Goal: Task Accomplishment & Management: Manage account settings

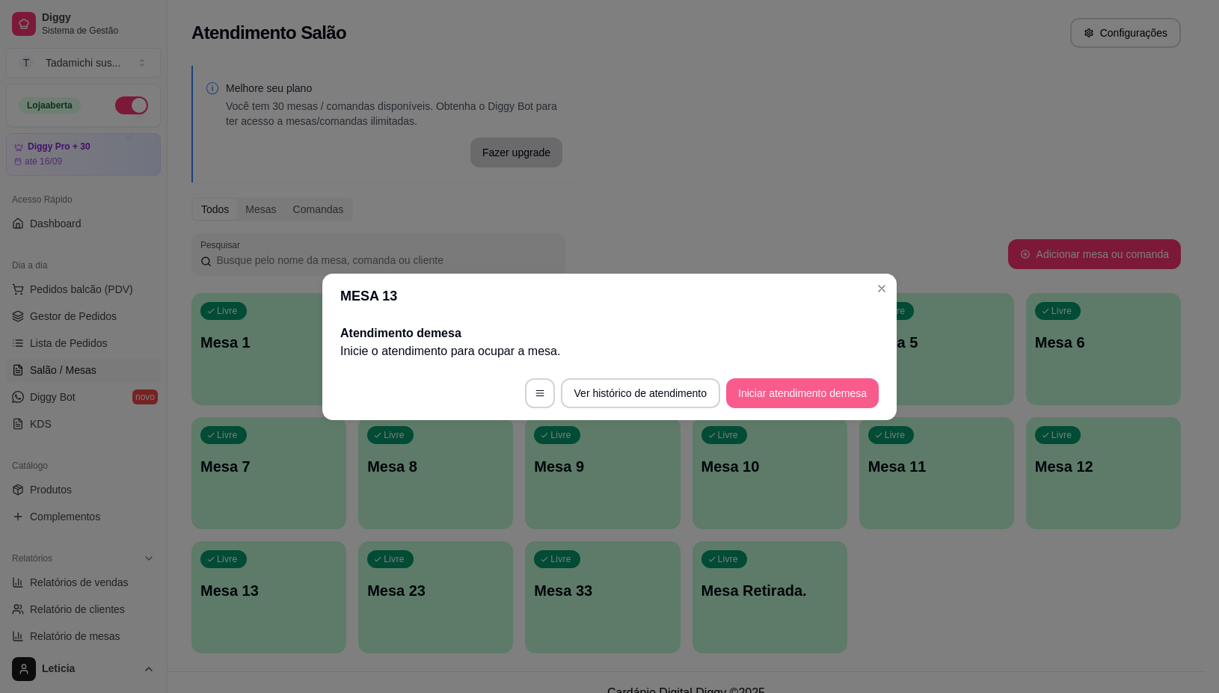
click at [791, 399] on button "Iniciar atendimento de mesa" at bounding box center [802, 393] width 153 height 30
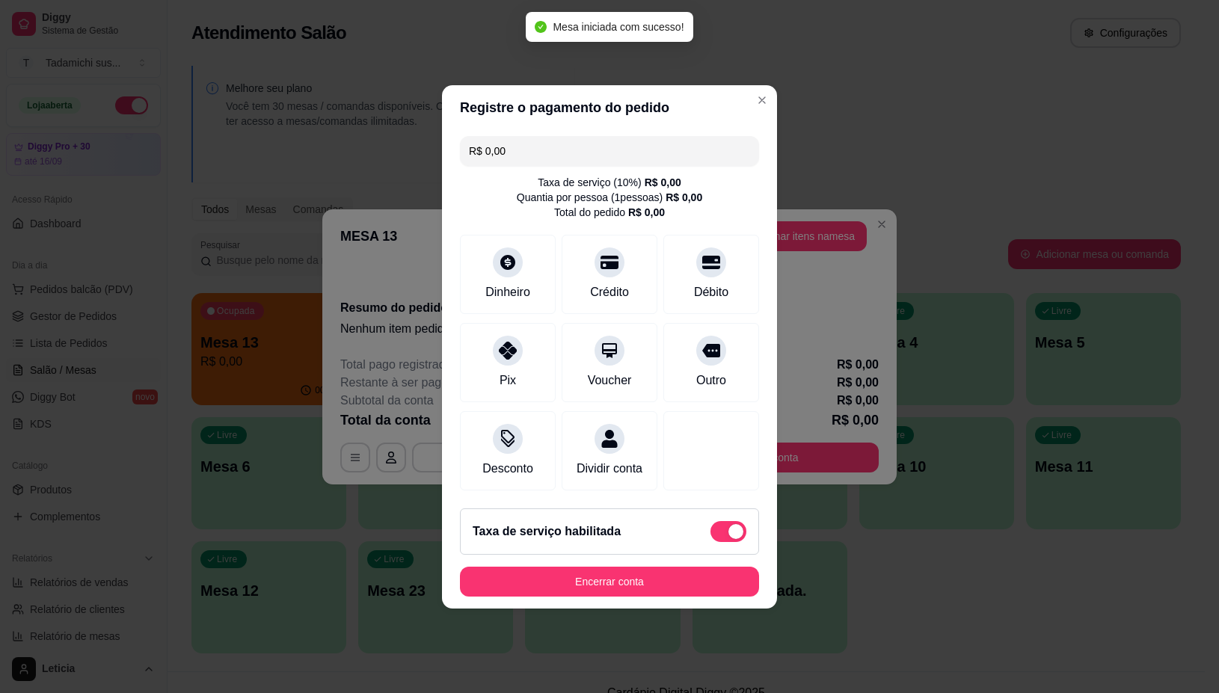
click at [731, 85] on header "Registre o pagamento do pedido" at bounding box center [609, 107] width 335 height 45
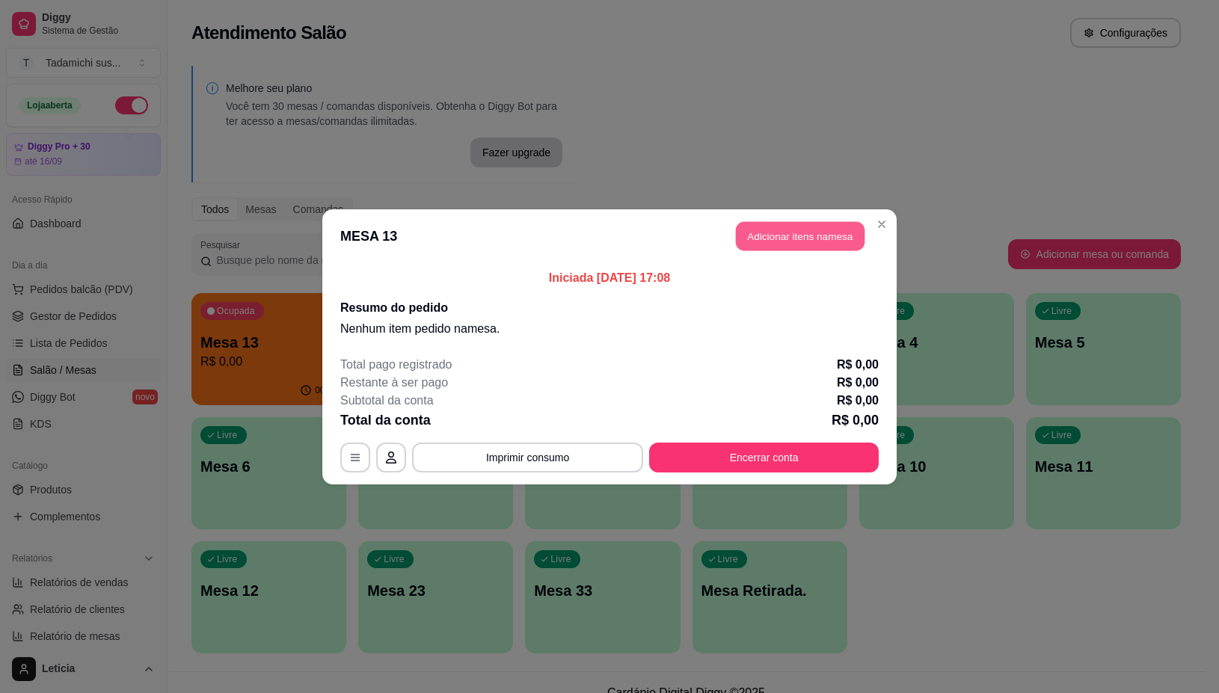
click at [788, 225] on button "Adicionar itens na mesa" at bounding box center [800, 235] width 129 height 29
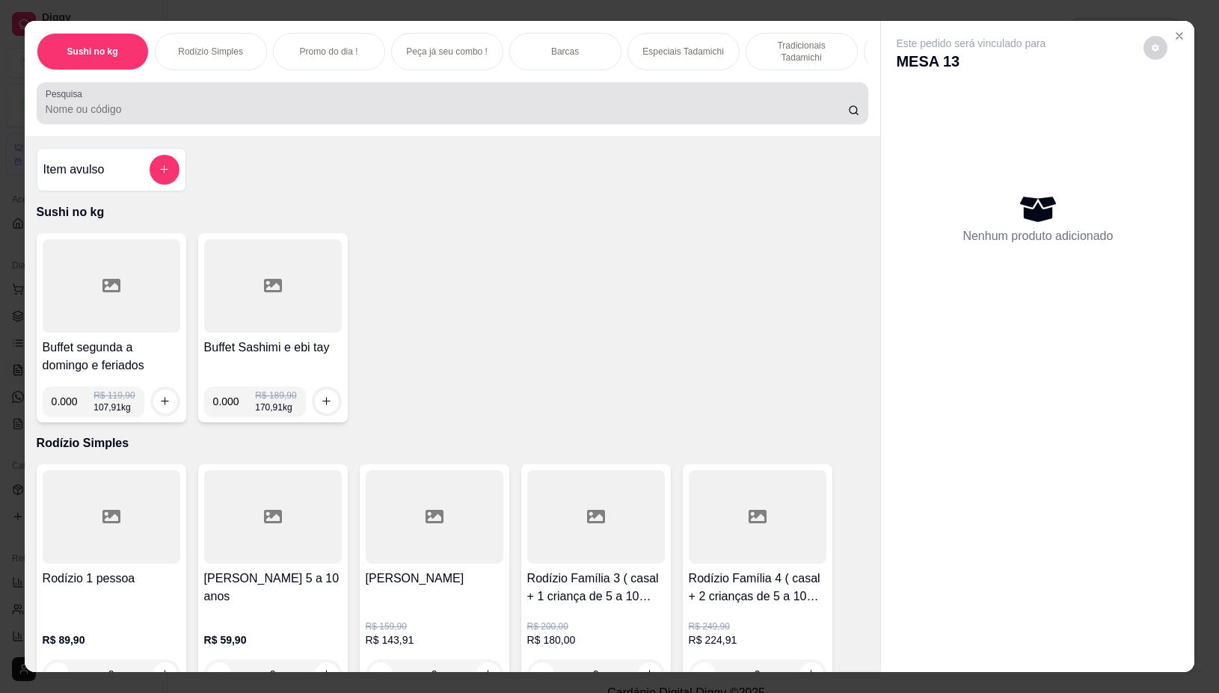
click at [548, 113] on input "Pesquisa" at bounding box center [447, 109] width 803 height 15
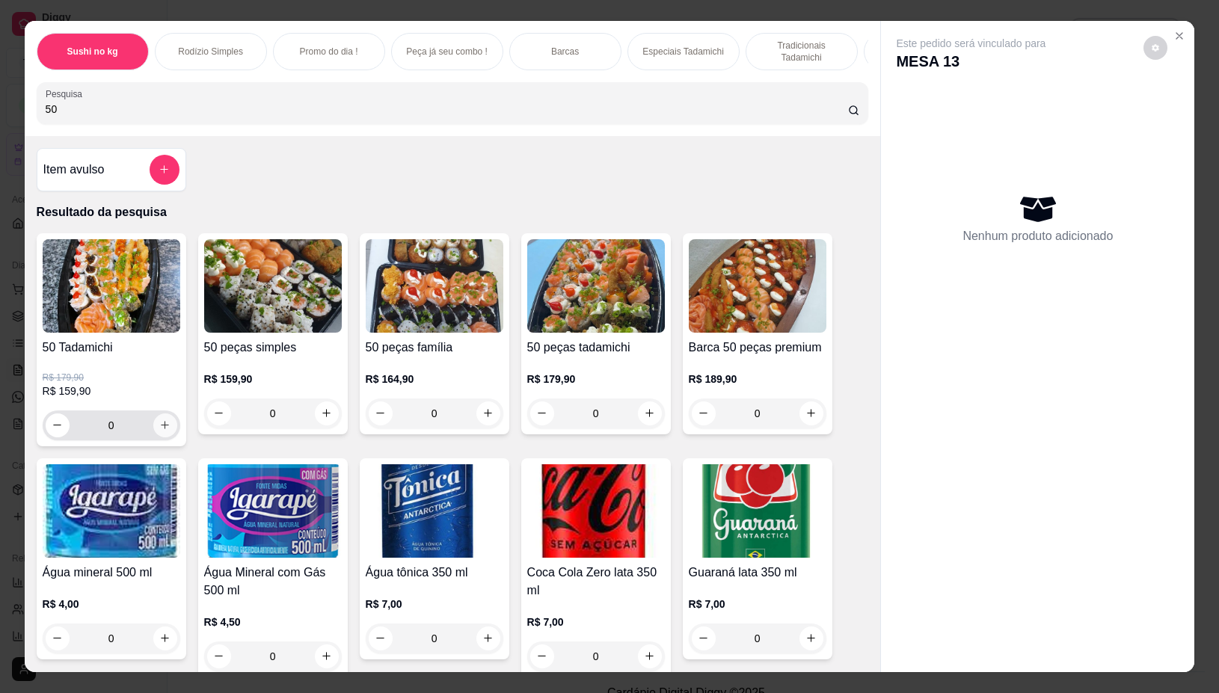
type input "50"
click at [162, 432] on icon "increase-product-quantity" at bounding box center [164, 425] width 11 height 11
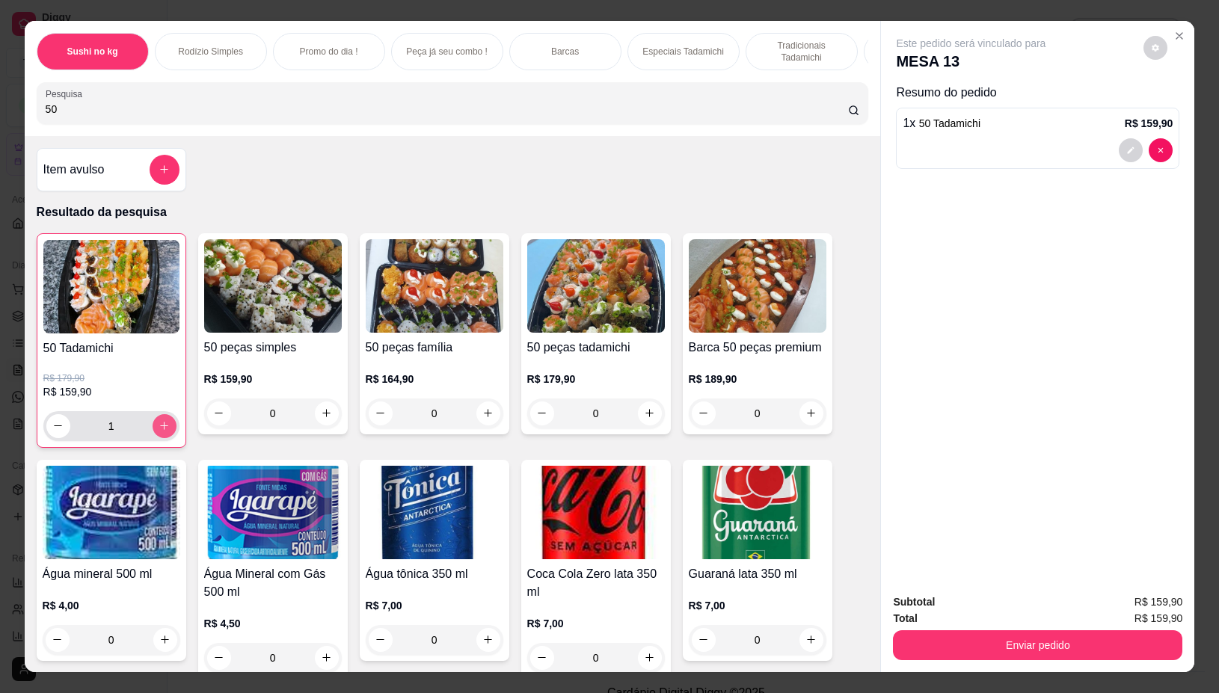
type input "1"
click at [1127, 146] on icon "decrease-product-quantity" at bounding box center [1131, 150] width 9 height 9
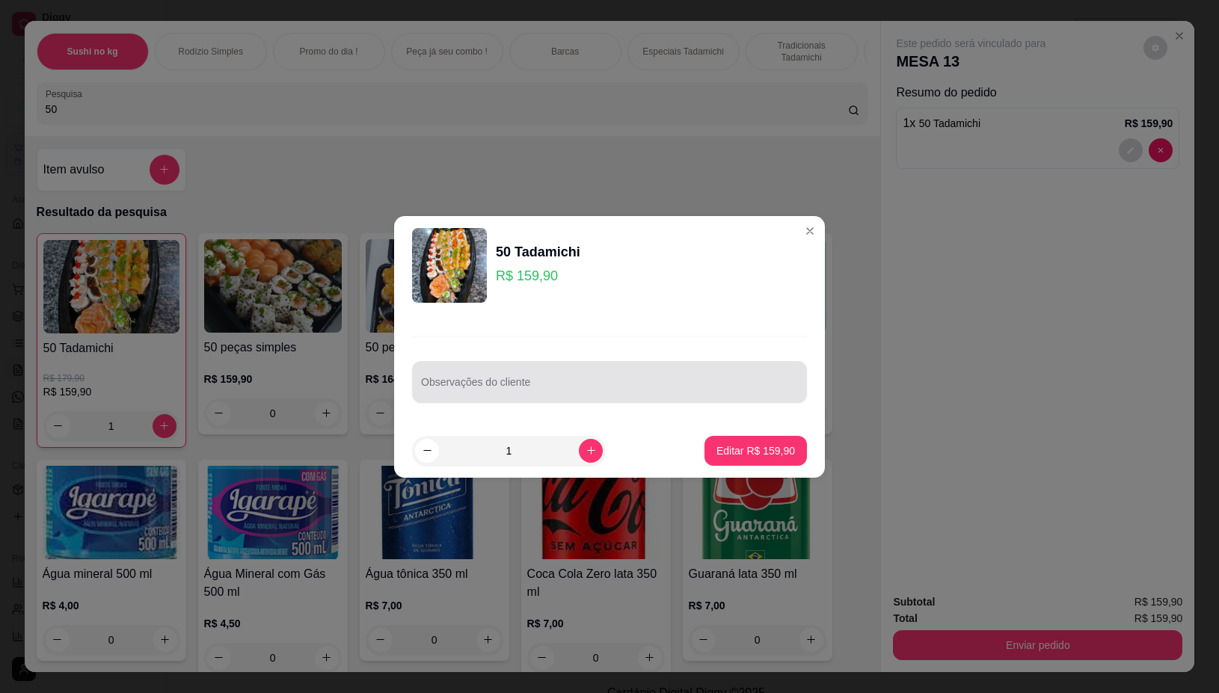
click at [561, 387] on input "Observações do cliente" at bounding box center [609, 388] width 377 height 15
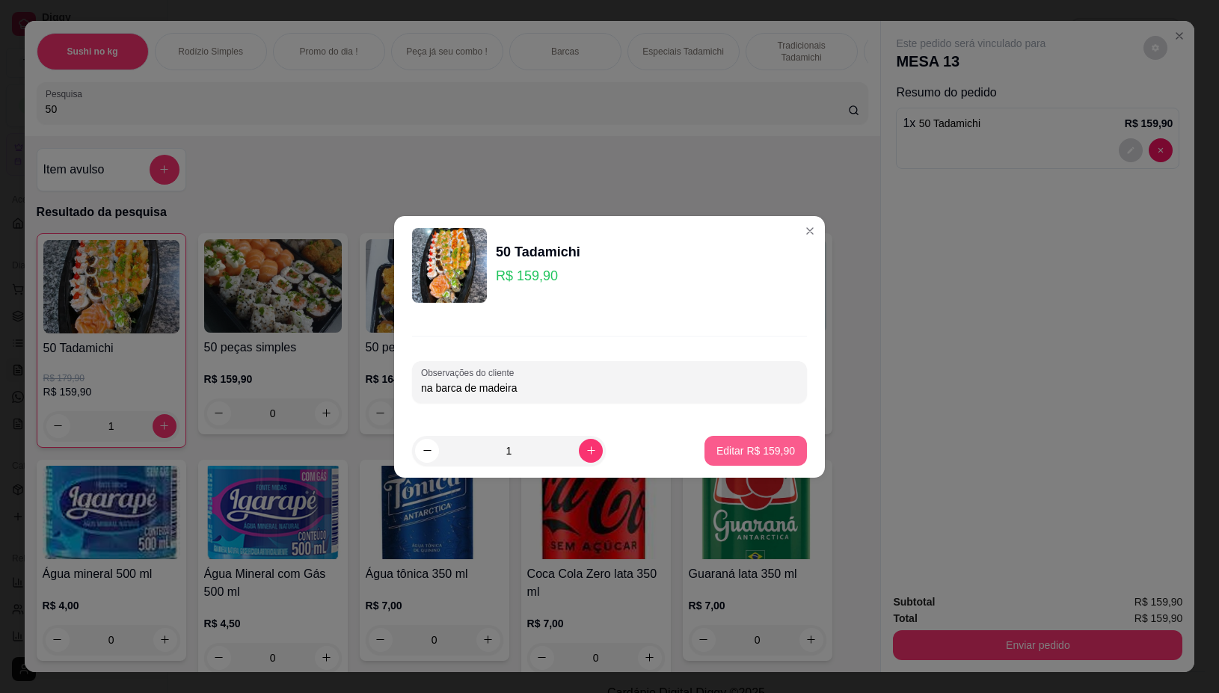
type input "na barca de madeira"
click at [748, 453] on p "Editar R$ 159,90" at bounding box center [755, 451] width 76 height 14
type input "0"
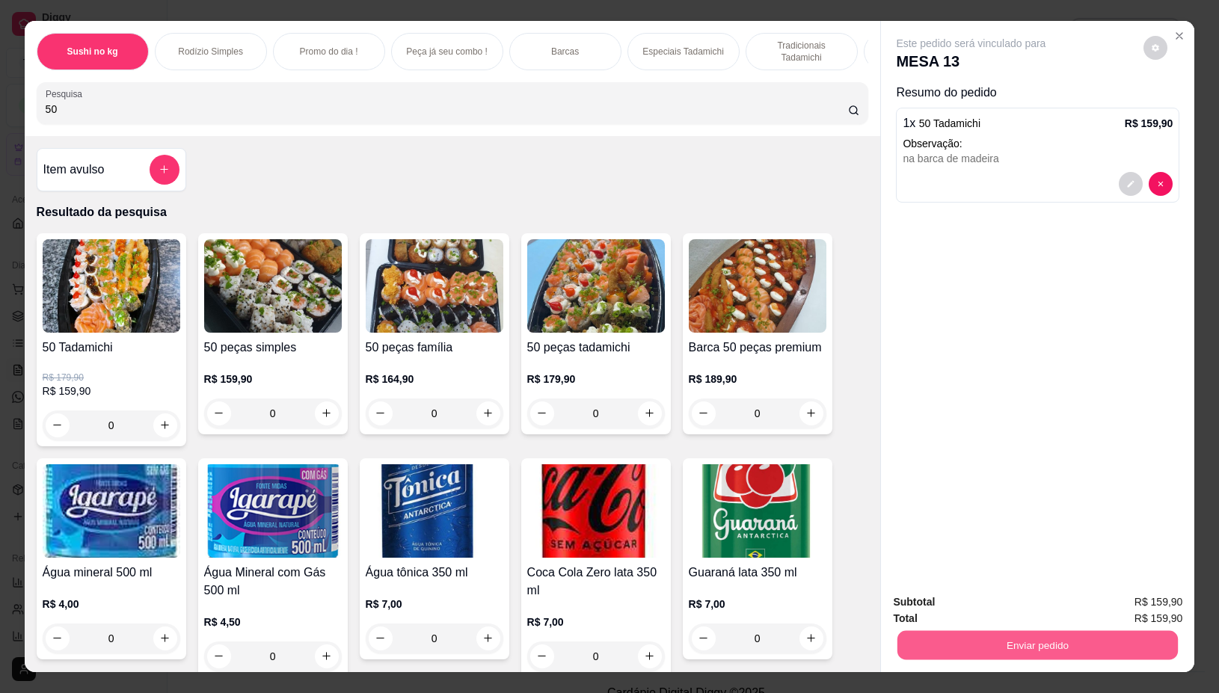
click at [1016, 637] on button "Enviar pedido" at bounding box center [1038, 645] width 281 height 29
click at [1002, 604] on button "Não registrar e enviar pedido" at bounding box center [987, 602] width 151 height 28
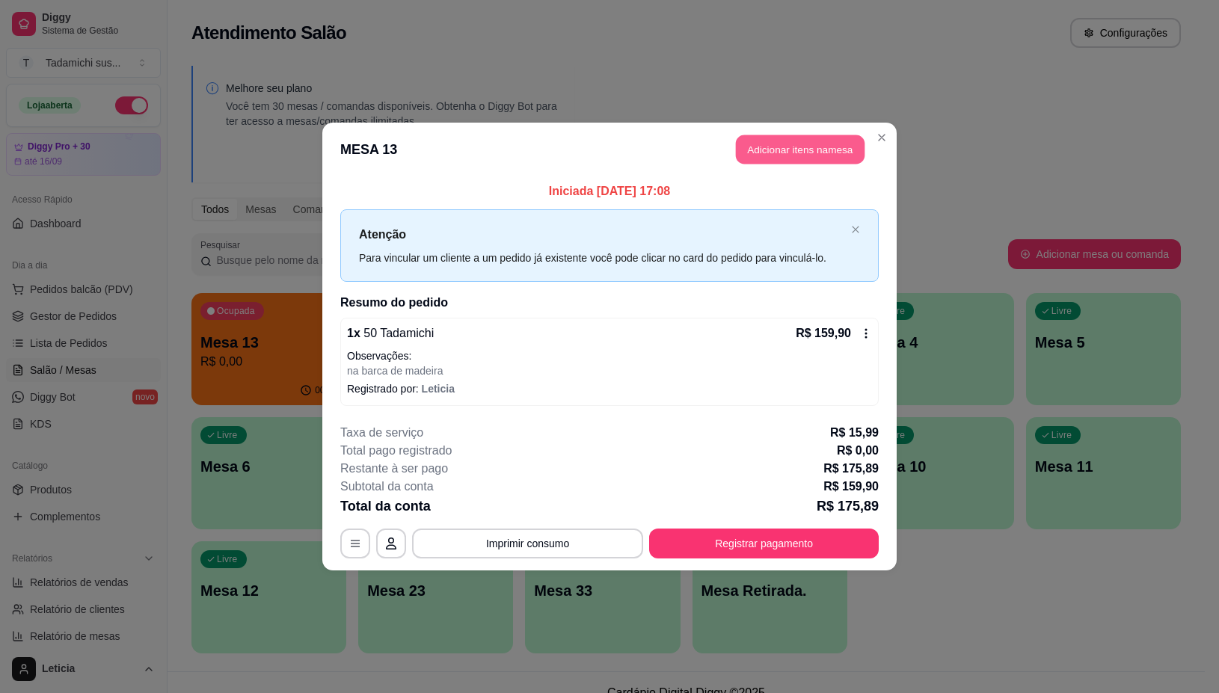
click at [776, 155] on button "Adicionar itens na mesa" at bounding box center [800, 149] width 129 height 29
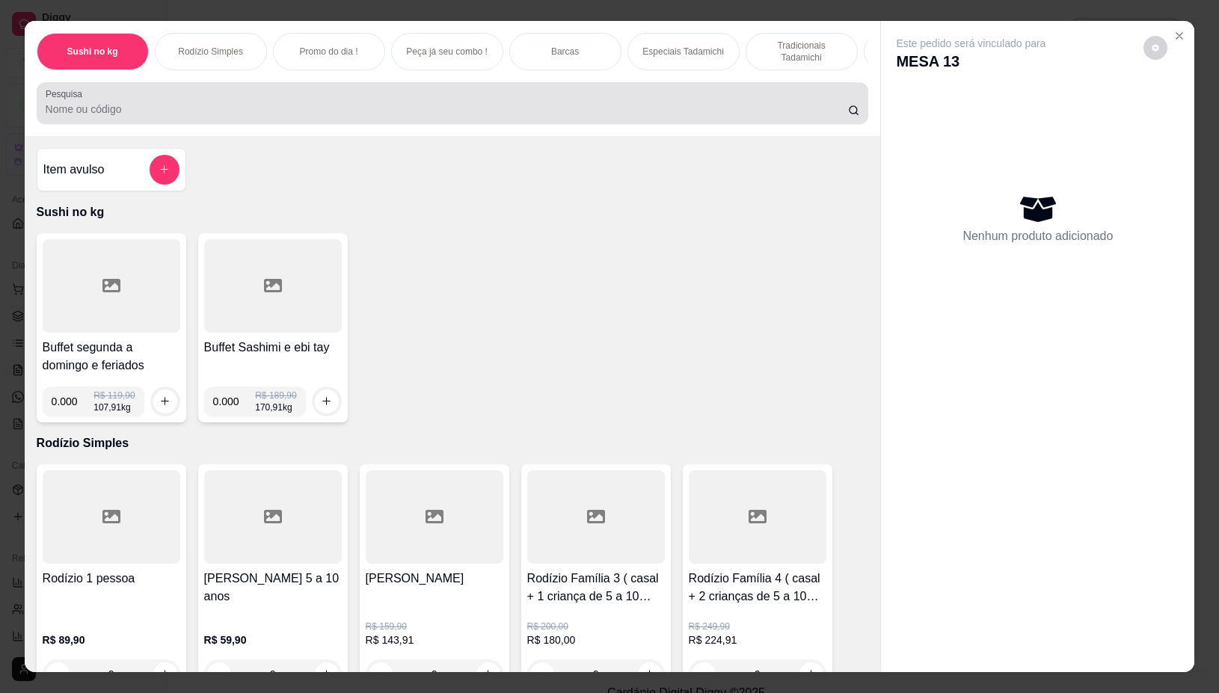
click at [599, 117] on input "Pesquisa" at bounding box center [447, 109] width 803 height 15
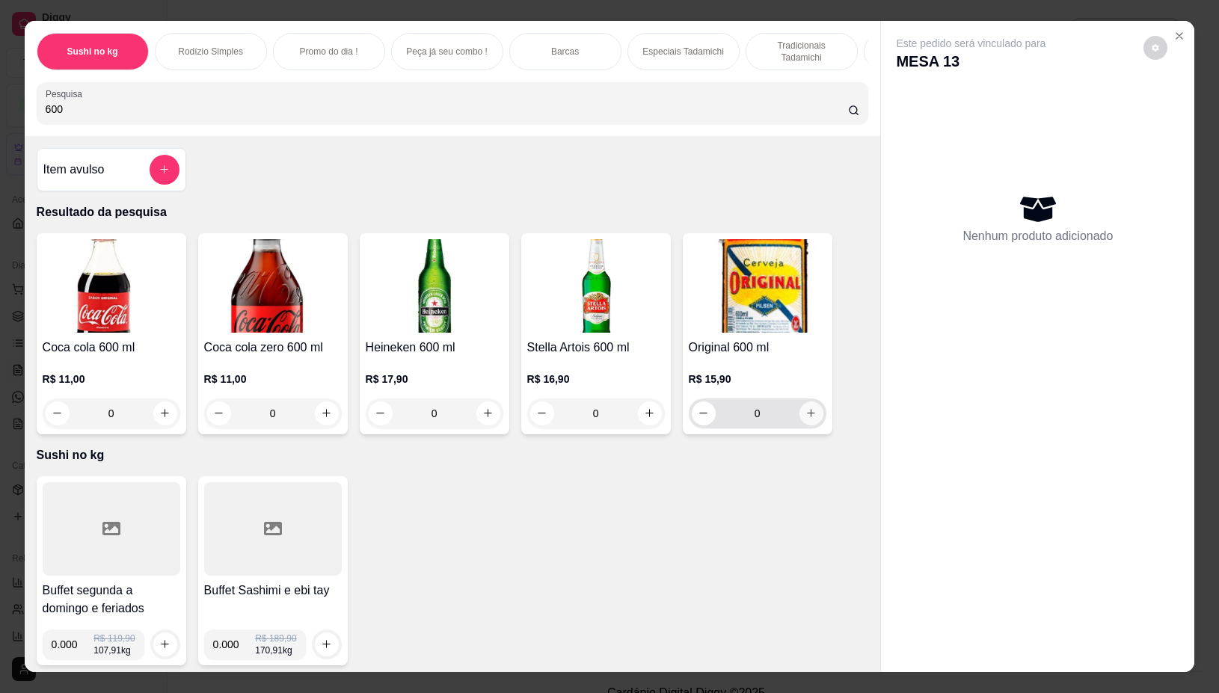
type input "600"
click at [806, 419] on icon "increase-product-quantity" at bounding box center [811, 413] width 11 height 11
type input "1"
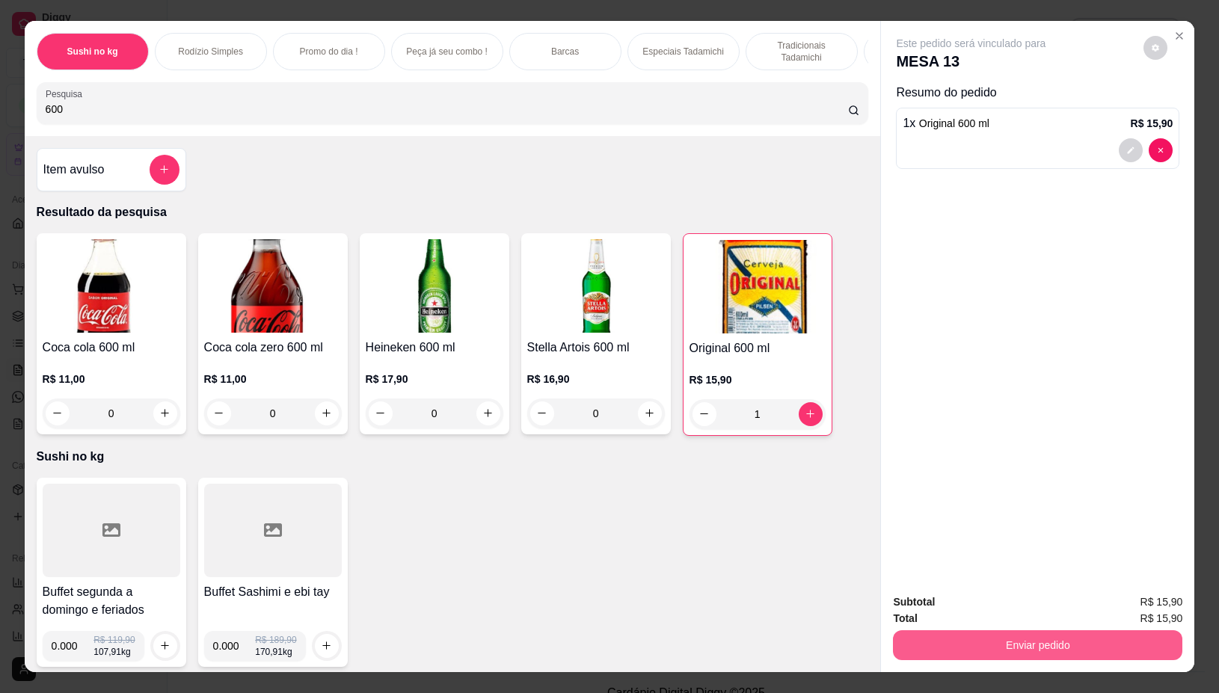
click at [1017, 634] on button "Enviar pedido" at bounding box center [1037, 646] width 289 height 30
click at [1012, 595] on button "Não registrar e enviar pedido" at bounding box center [987, 602] width 151 height 28
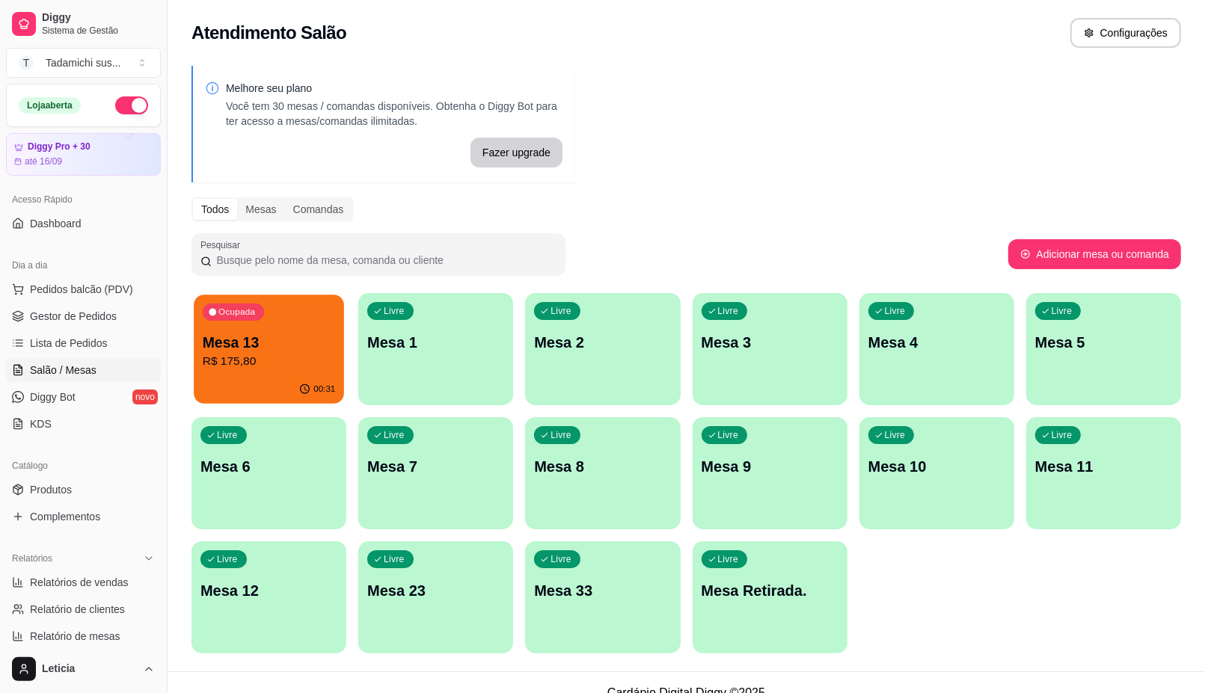
click at [286, 350] on p "Mesa 13" at bounding box center [269, 343] width 133 height 20
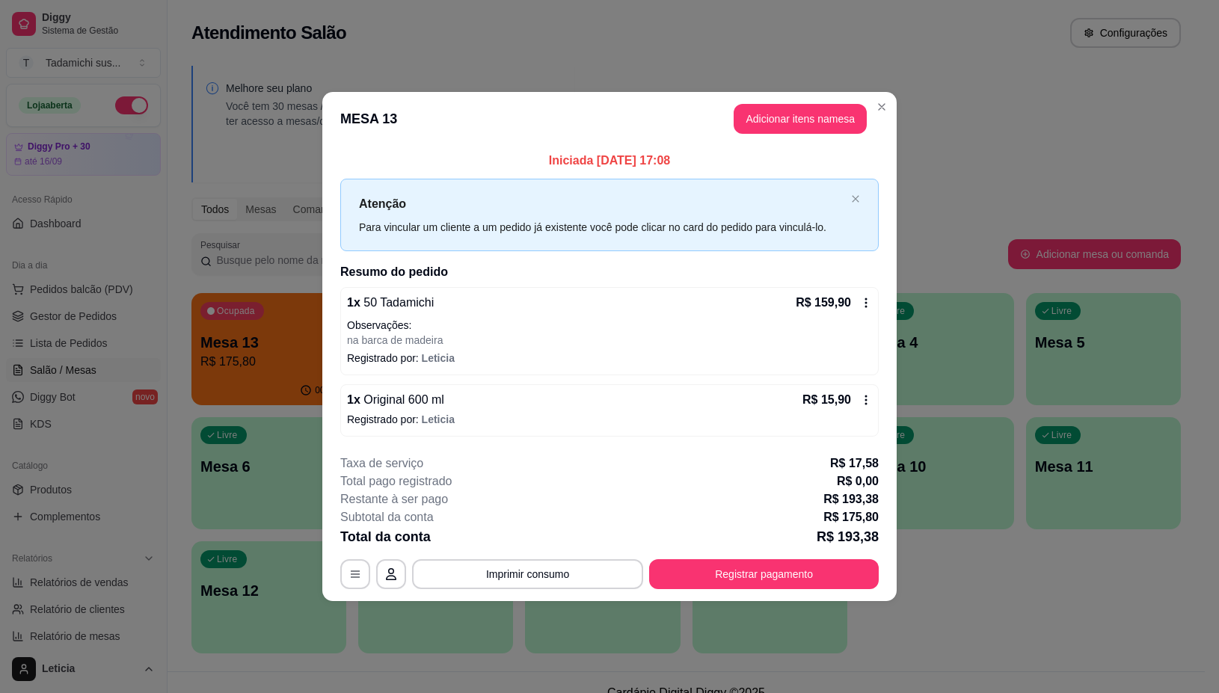
click at [816, 102] on header "MESA 13 Adicionar itens na mesa" at bounding box center [609, 119] width 574 height 54
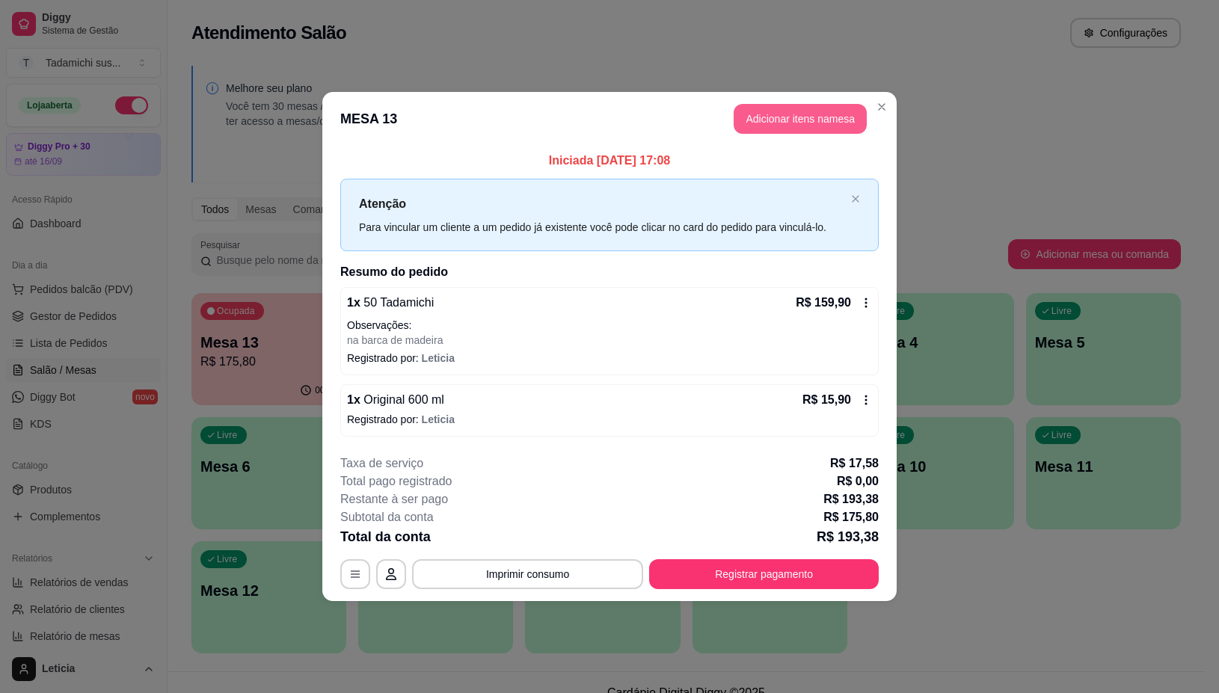
click at [812, 113] on button "Adicionar itens na mesa" at bounding box center [800, 119] width 133 height 30
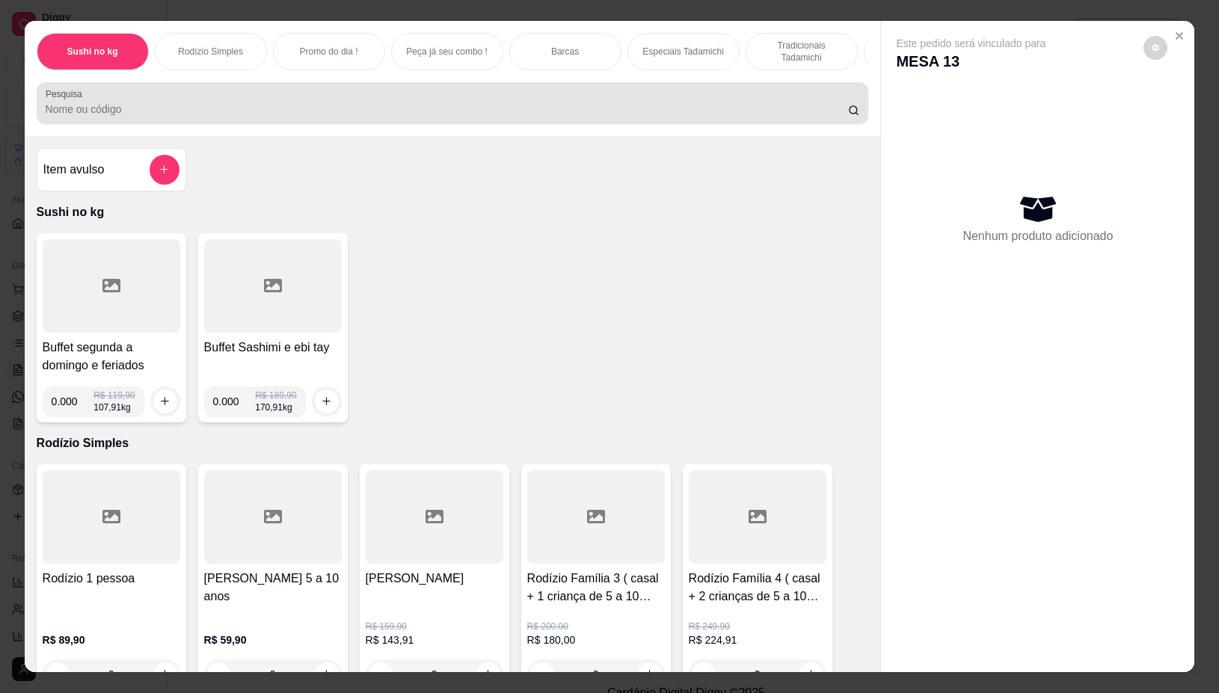
click at [741, 99] on div at bounding box center [453, 103] width 815 height 30
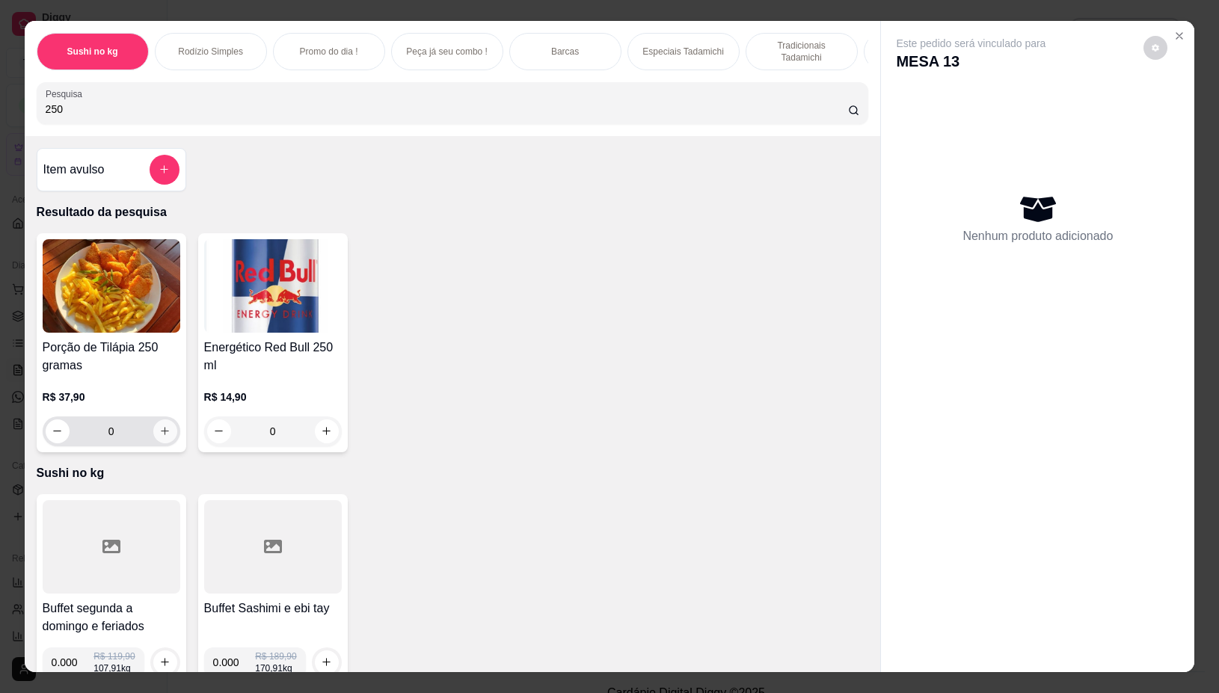
type input "250"
click at [159, 438] on icon "increase-product-quantity" at bounding box center [164, 431] width 11 height 11
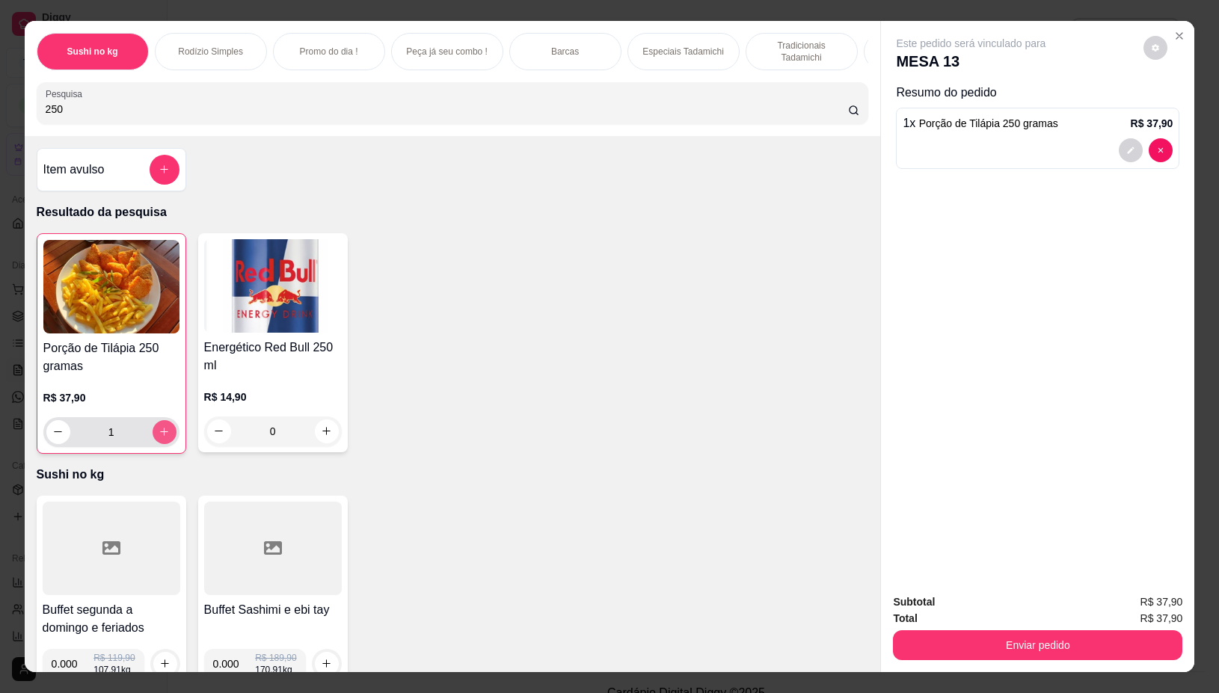
type input "1"
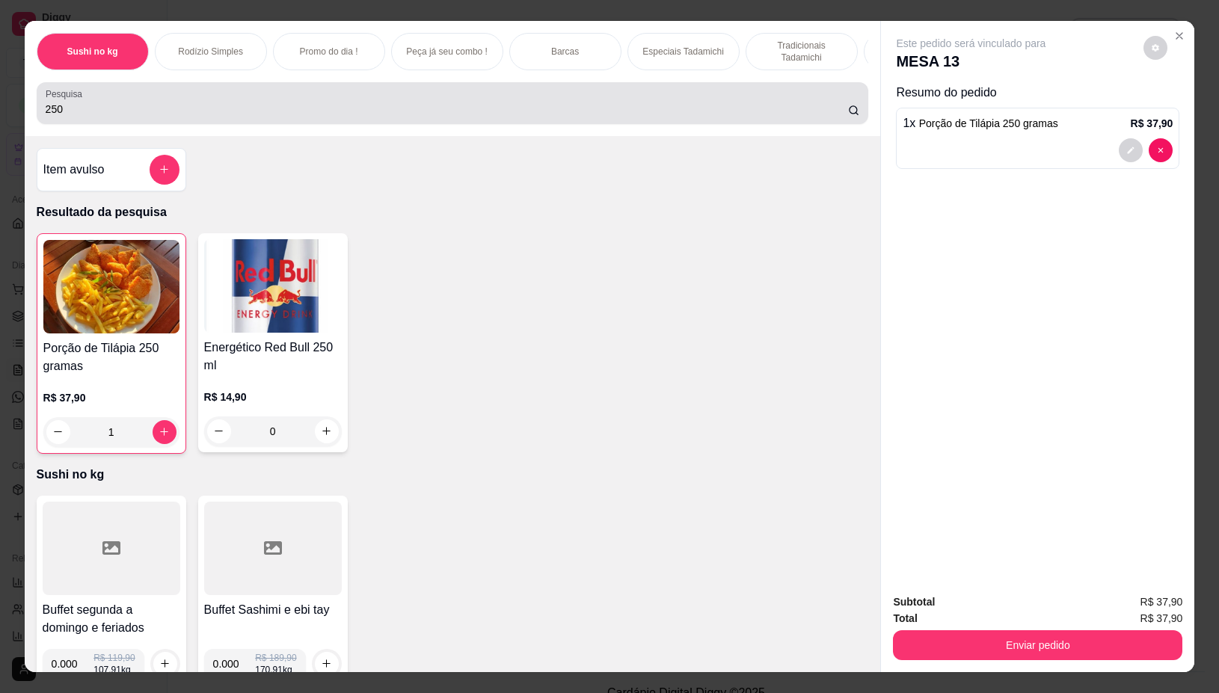
click at [143, 117] on input "250" at bounding box center [447, 109] width 803 height 15
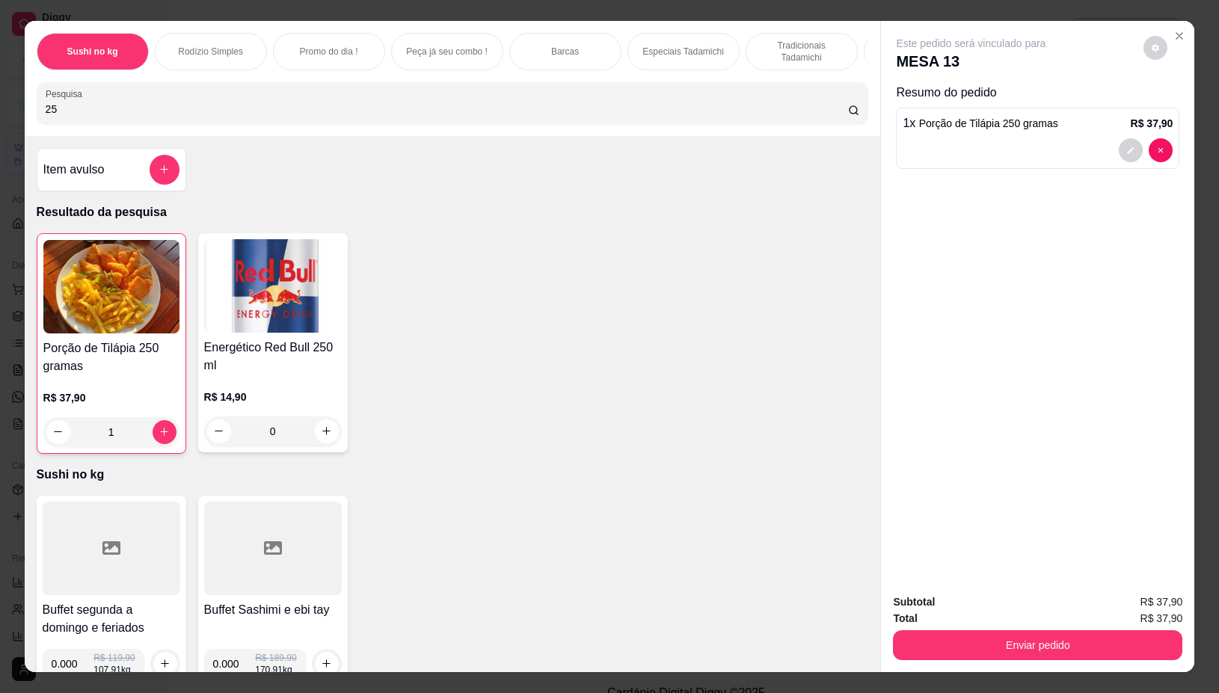
type input "2"
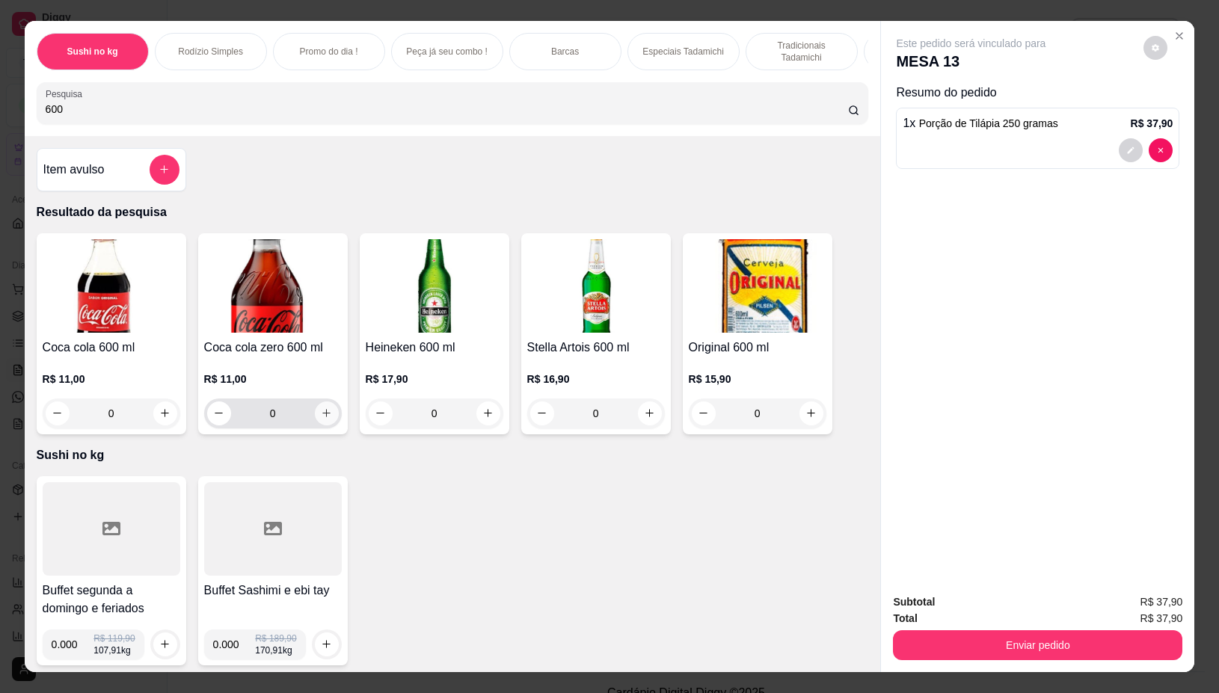
type input "600"
click at [321, 417] on icon "increase-product-quantity" at bounding box center [326, 413] width 11 height 11
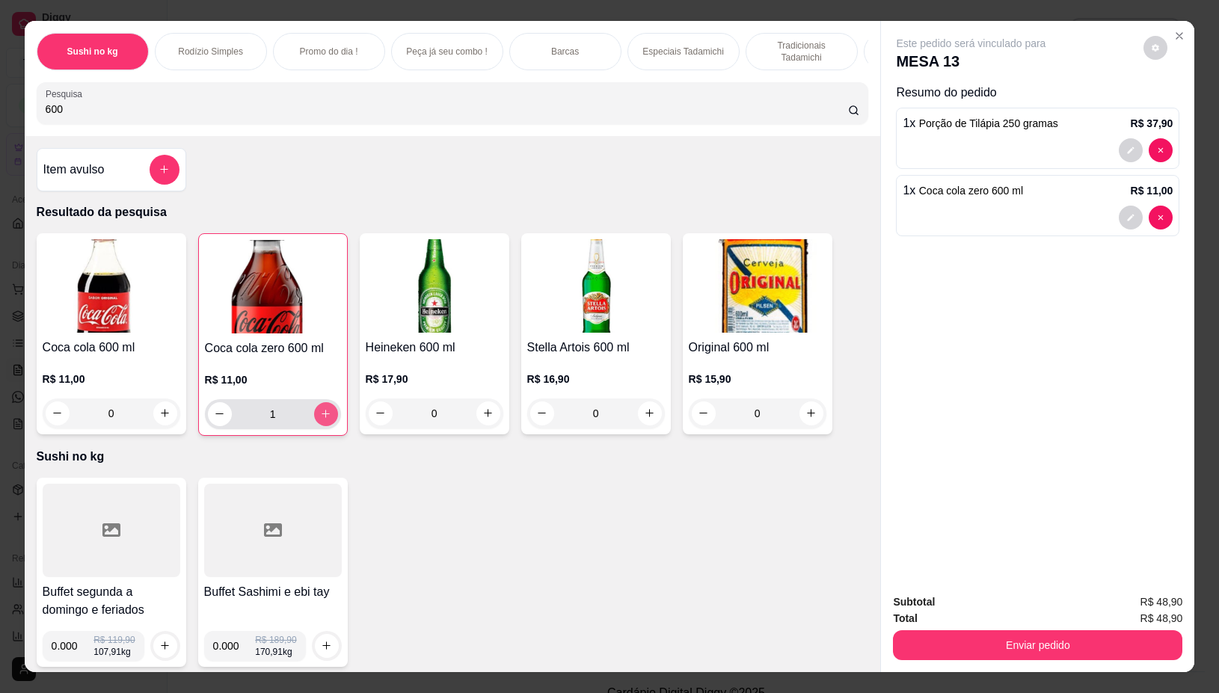
type input "1"
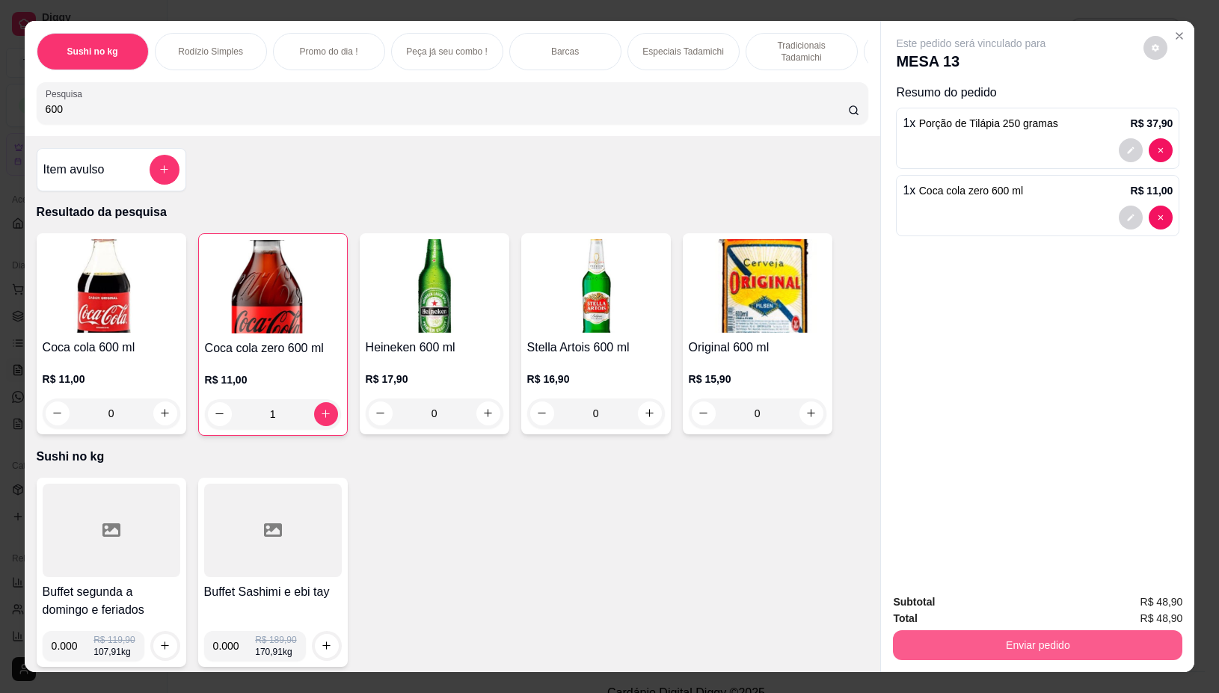
click at [1017, 649] on button "Enviar pedido" at bounding box center [1037, 646] width 289 height 30
click at [984, 599] on button "Não registrar e enviar pedido" at bounding box center [987, 602] width 151 height 28
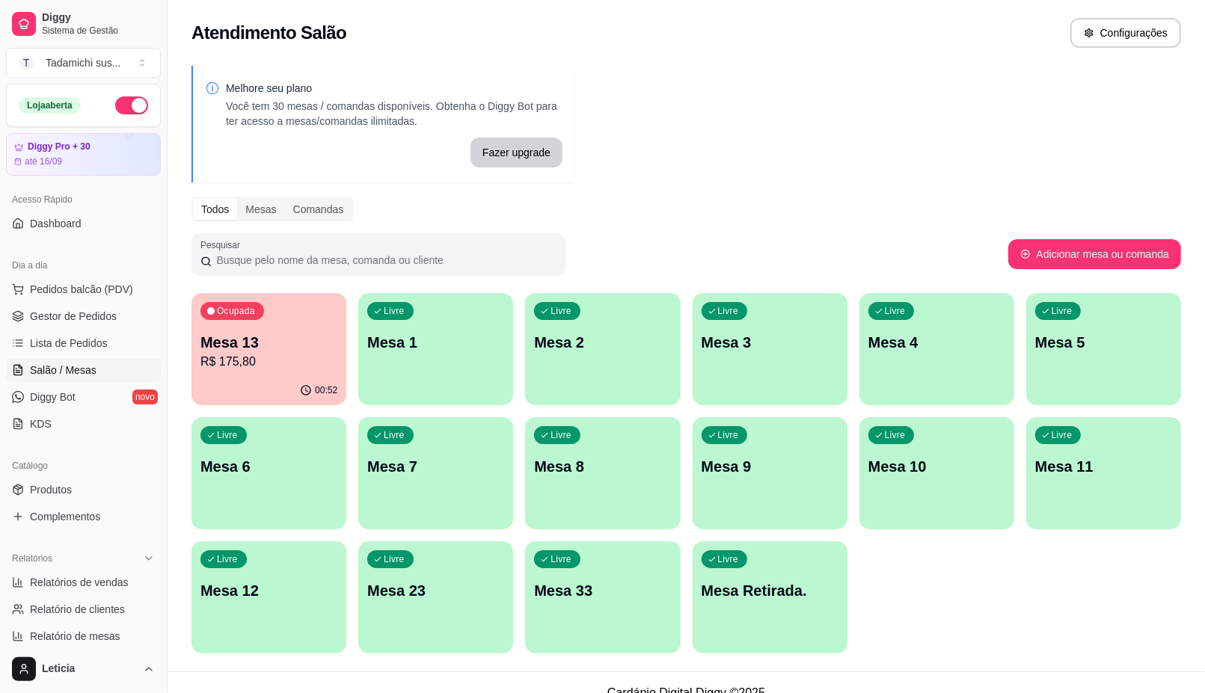
click at [114, 304] on ul "Pedidos balcão (PDV) Gestor de Pedidos Lista de Pedidos Salão / Mesas Diggy Bot…" at bounding box center [83, 357] width 155 height 159
click at [114, 311] on span "Gestor de Pedidos" at bounding box center [73, 316] width 87 height 15
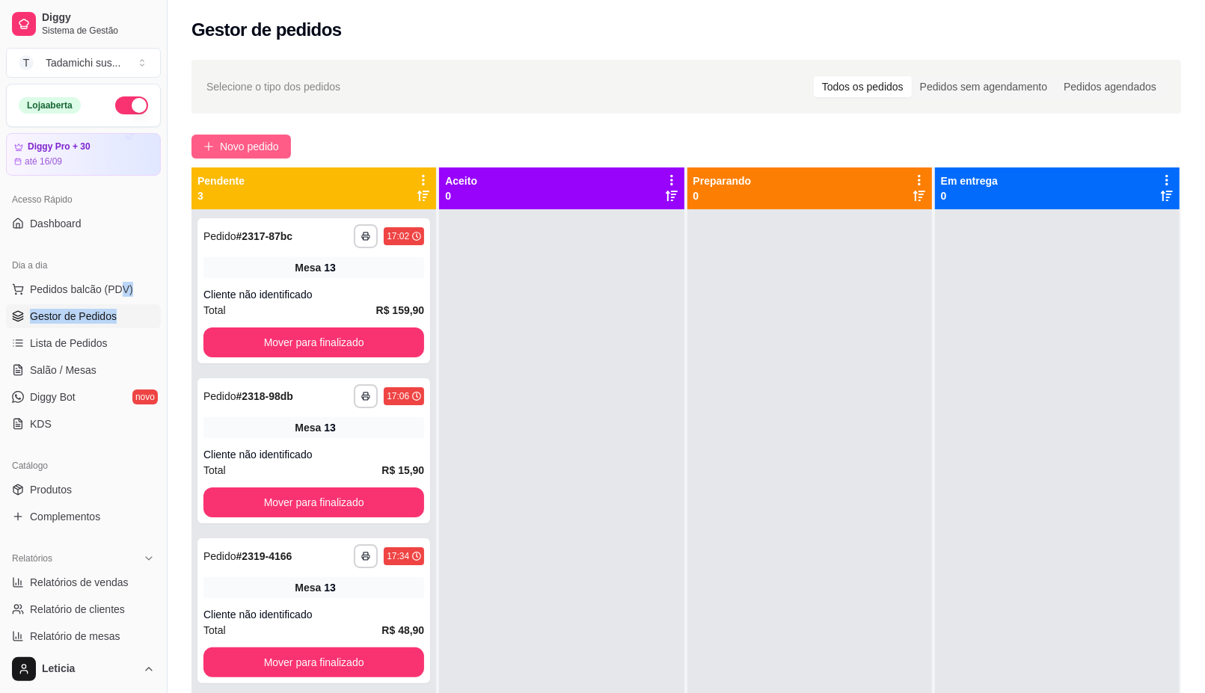
click at [278, 144] on span "Novo pedido" at bounding box center [249, 146] width 59 height 16
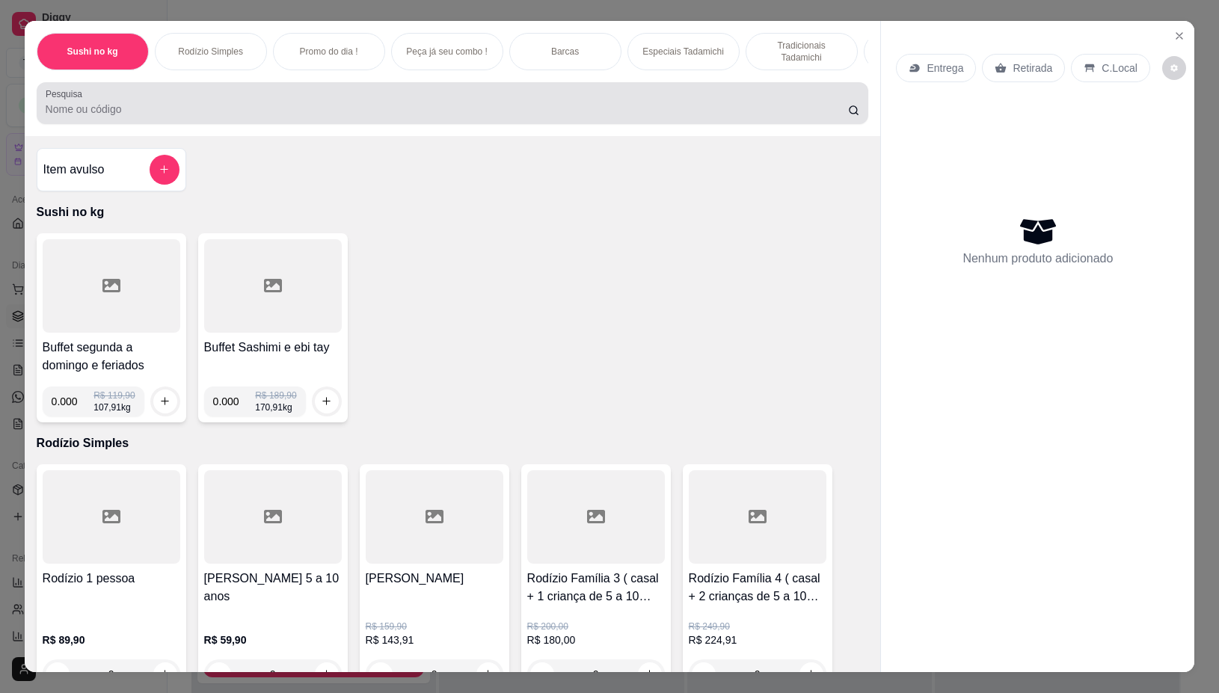
click at [292, 99] on div at bounding box center [453, 103] width 815 height 30
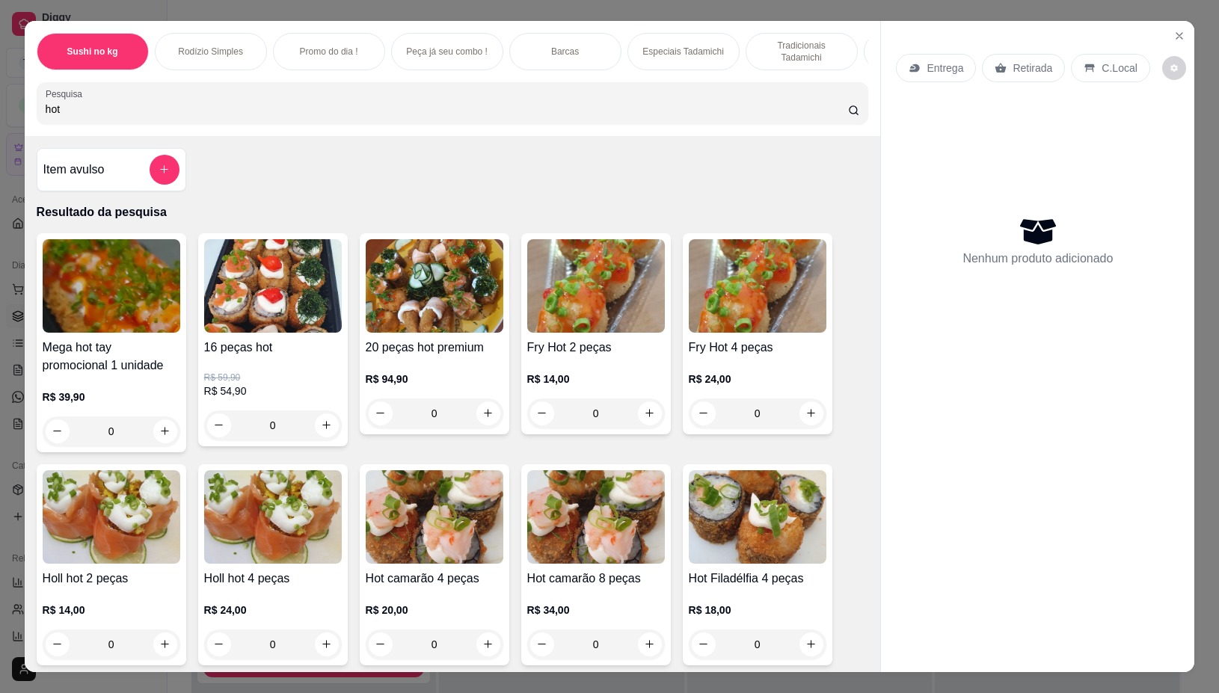
type input "hot"
click at [1184, 31] on div "Entrega Retirada C.Local Nenhum produto adicionado" at bounding box center [1037, 335] width 313 height 628
click at [1174, 30] on icon "Close" at bounding box center [1180, 36] width 12 height 12
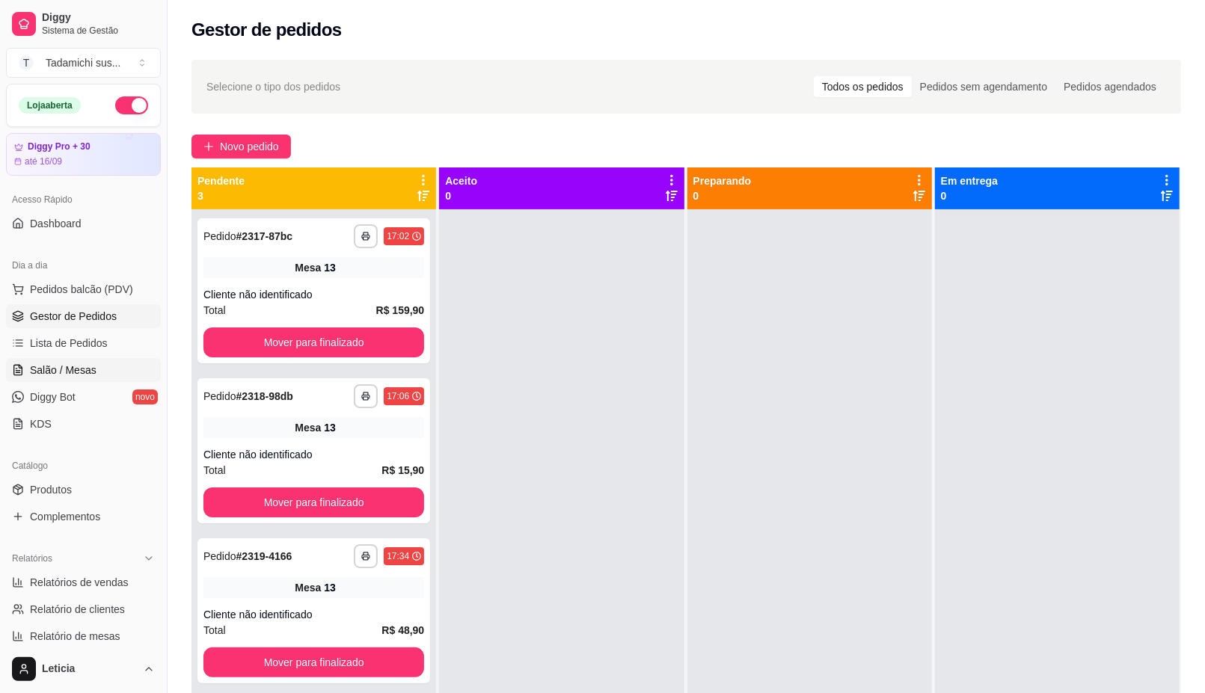
click at [84, 371] on span "Salão / Mesas" at bounding box center [63, 370] width 67 height 15
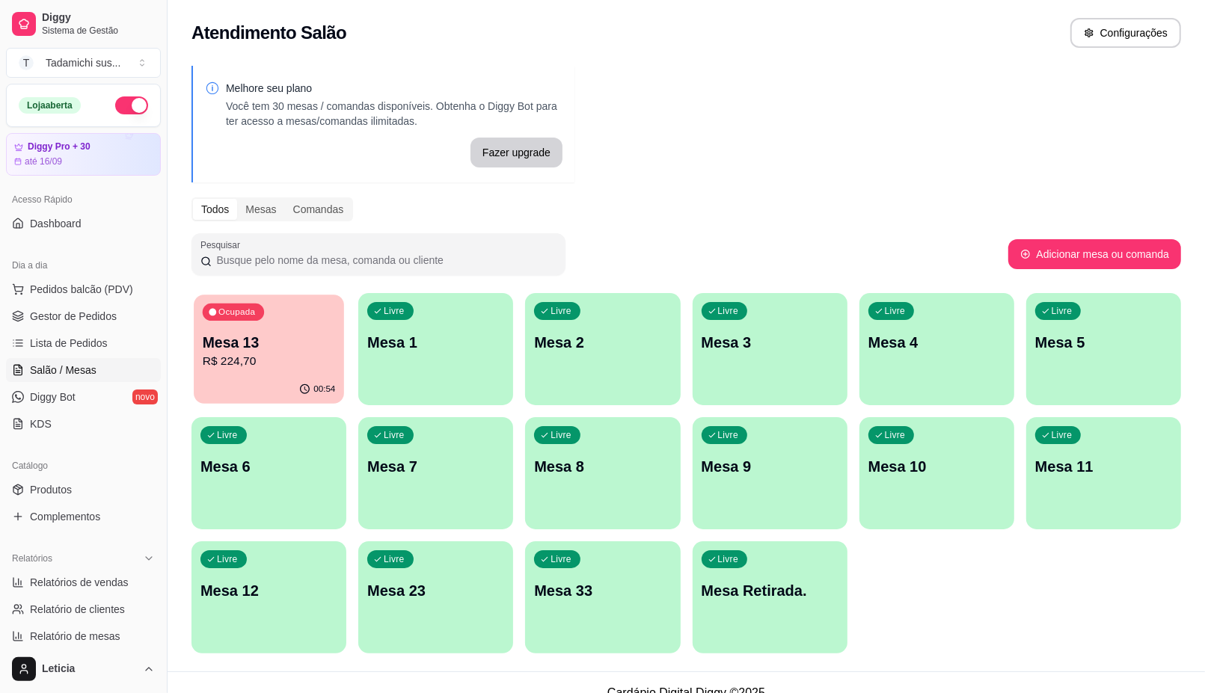
click at [257, 386] on div "00:54" at bounding box center [269, 390] width 150 height 28
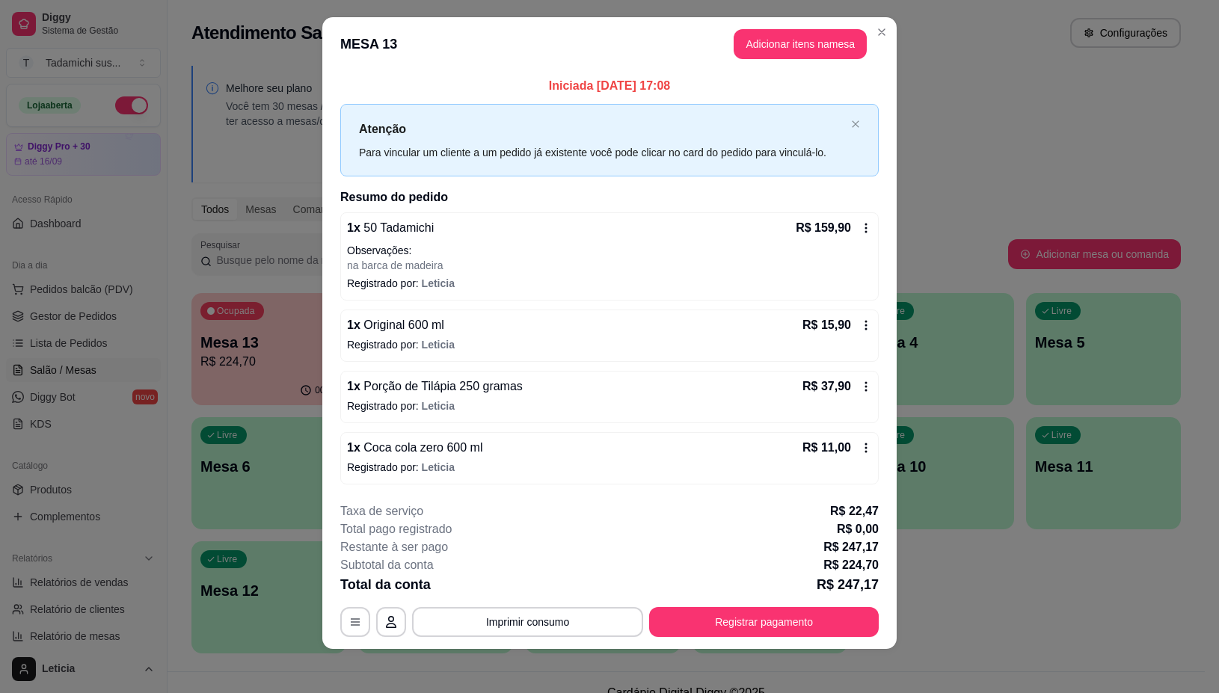
scroll to position [17, 0]
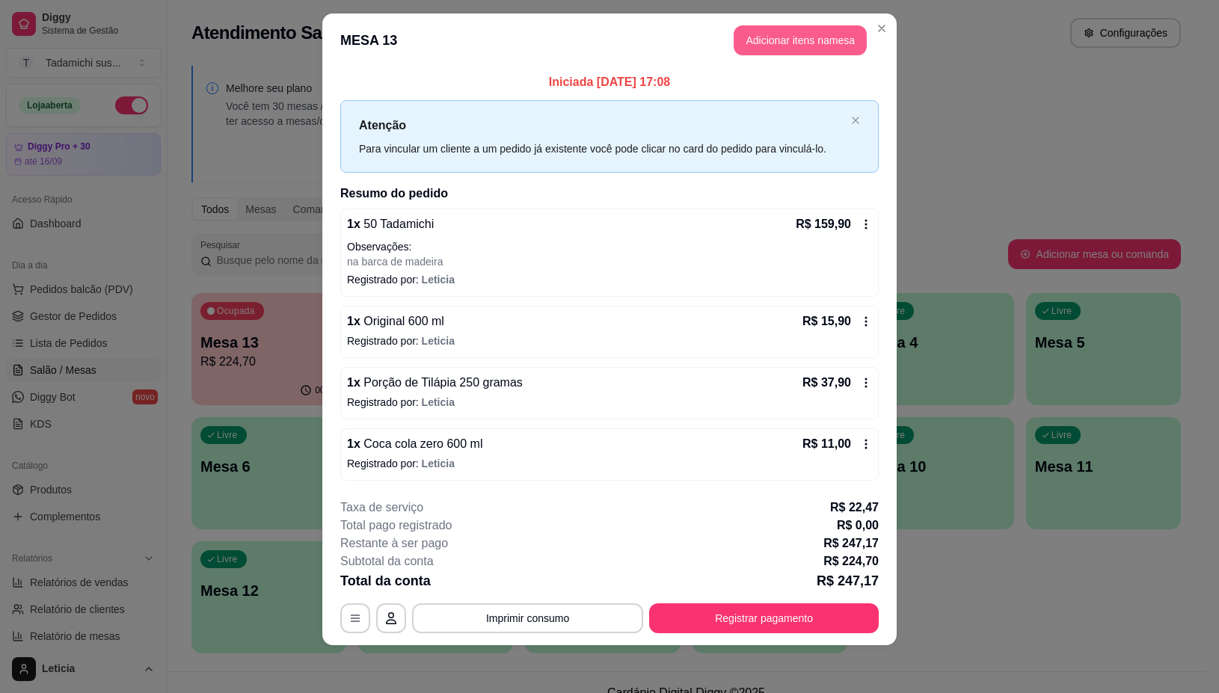
click at [754, 34] on button "Adicionar itens na mesa" at bounding box center [800, 40] width 133 height 30
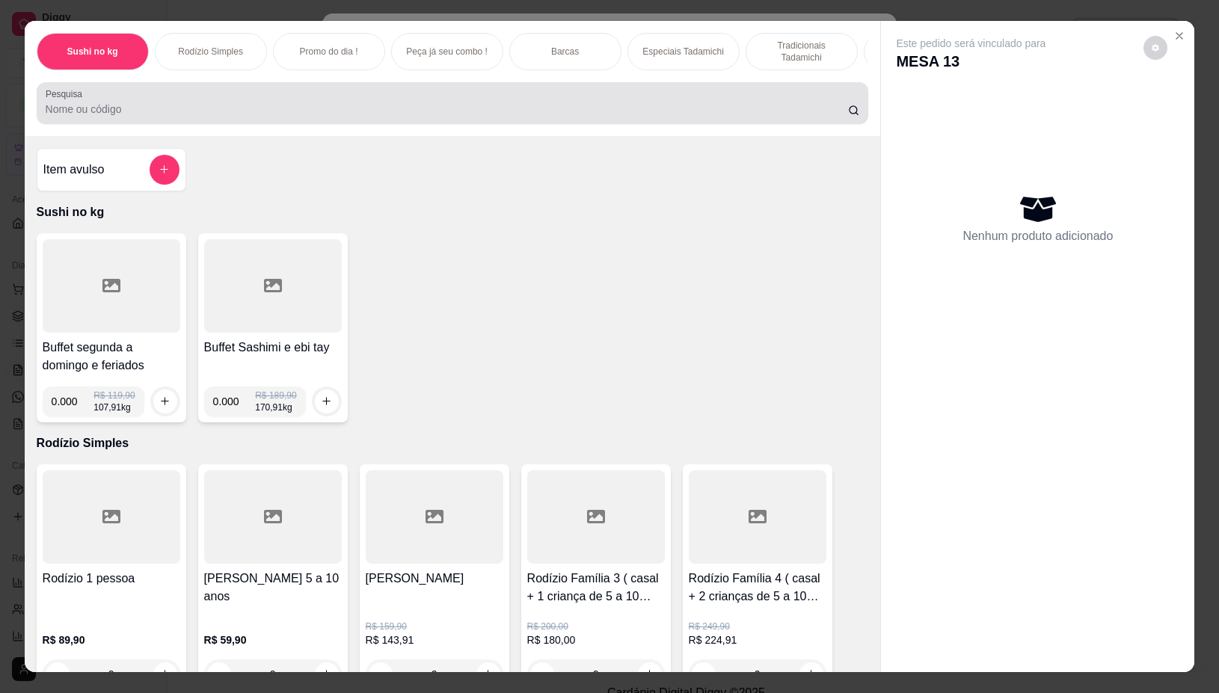
click at [702, 114] on input "Pesquisa" at bounding box center [447, 109] width 803 height 15
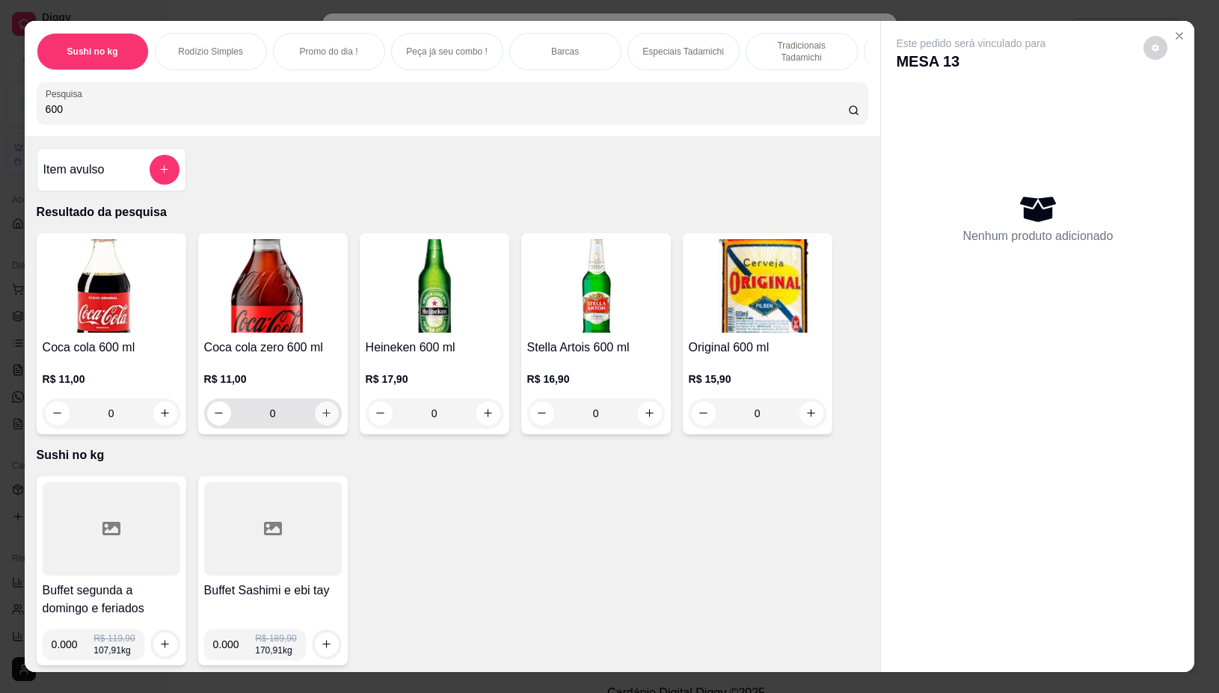
type input "600"
click at [322, 419] on icon "increase-product-quantity" at bounding box center [326, 413] width 11 height 11
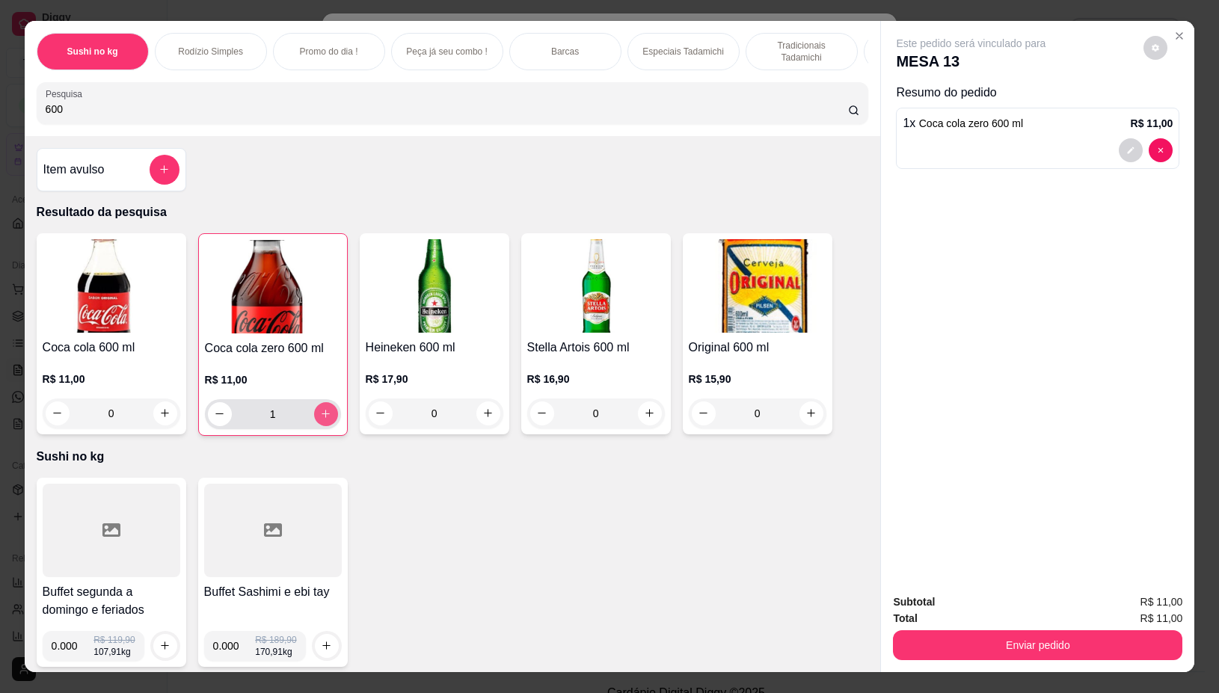
type input "1"
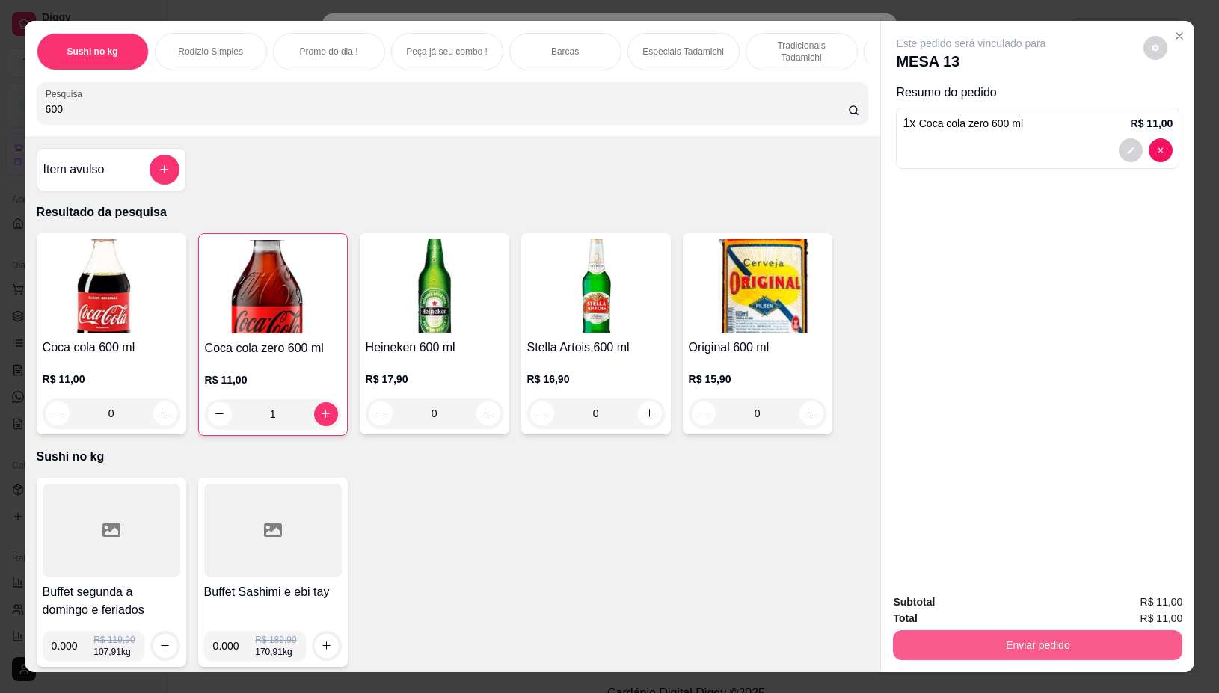
click at [1064, 647] on button "Enviar pedido" at bounding box center [1037, 646] width 289 height 30
click at [1038, 595] on button "Não registrar e enviar pedido" at bounding box center [988, 602] width 156 height 28
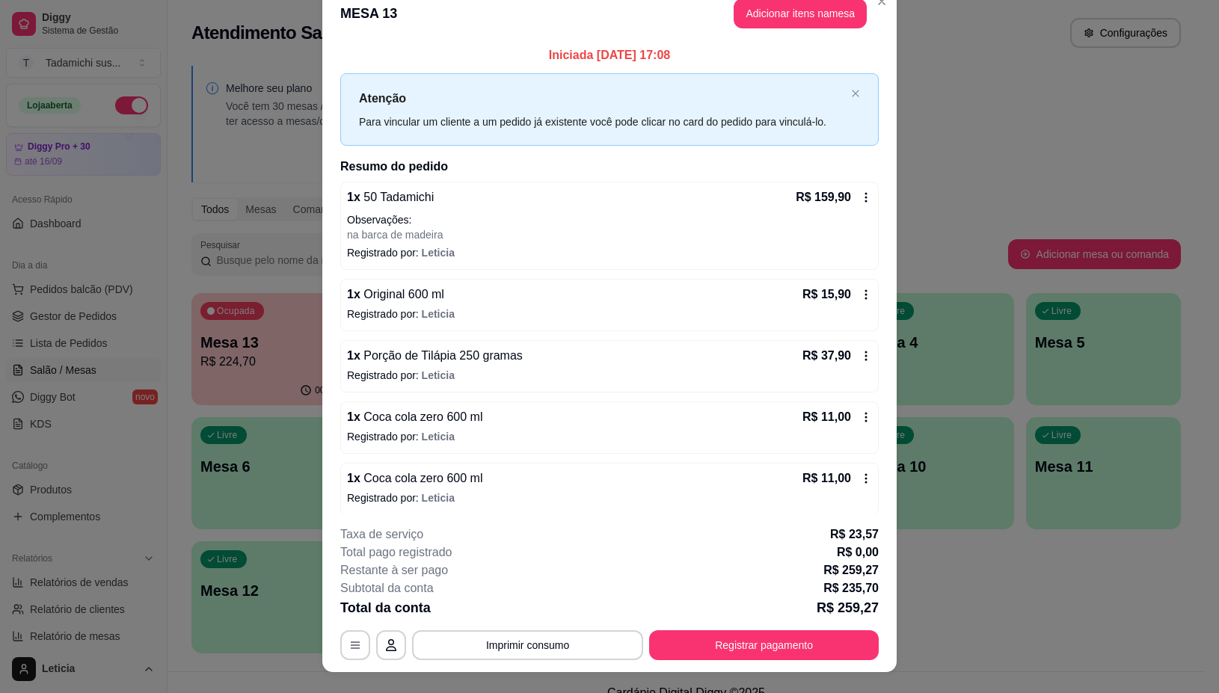
scroll to position [0, 0]
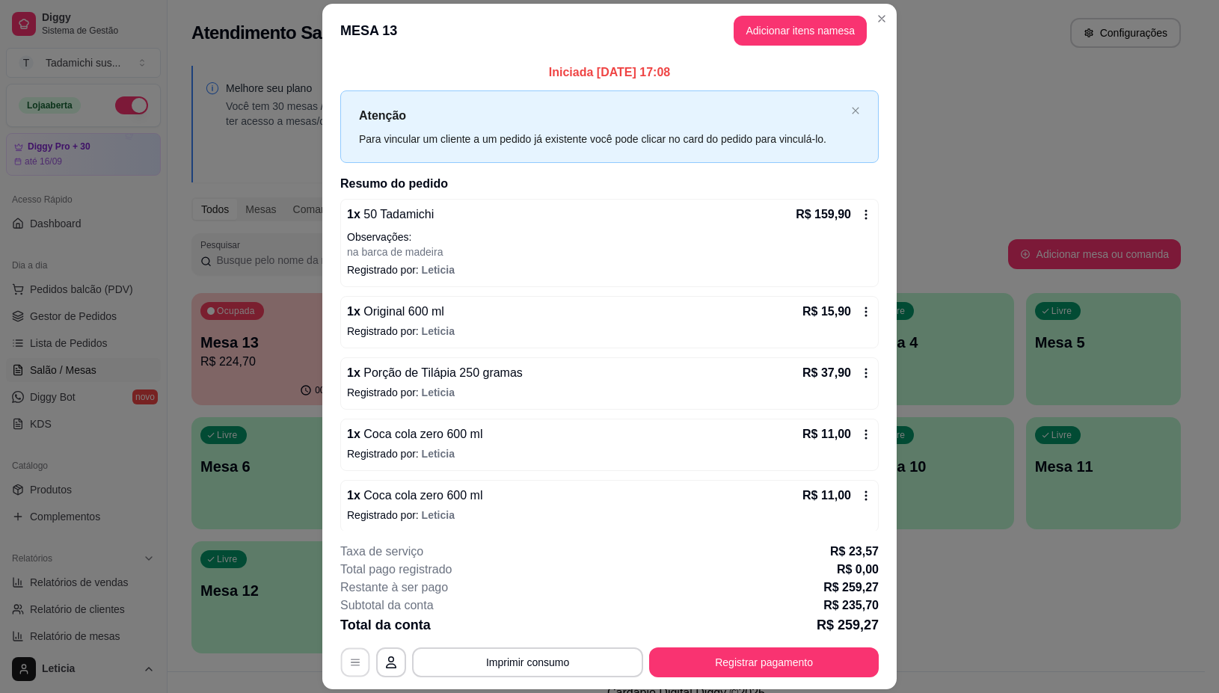
click at [348, 655] on button "button" at bounding box center [355, 663] width 29 height 29
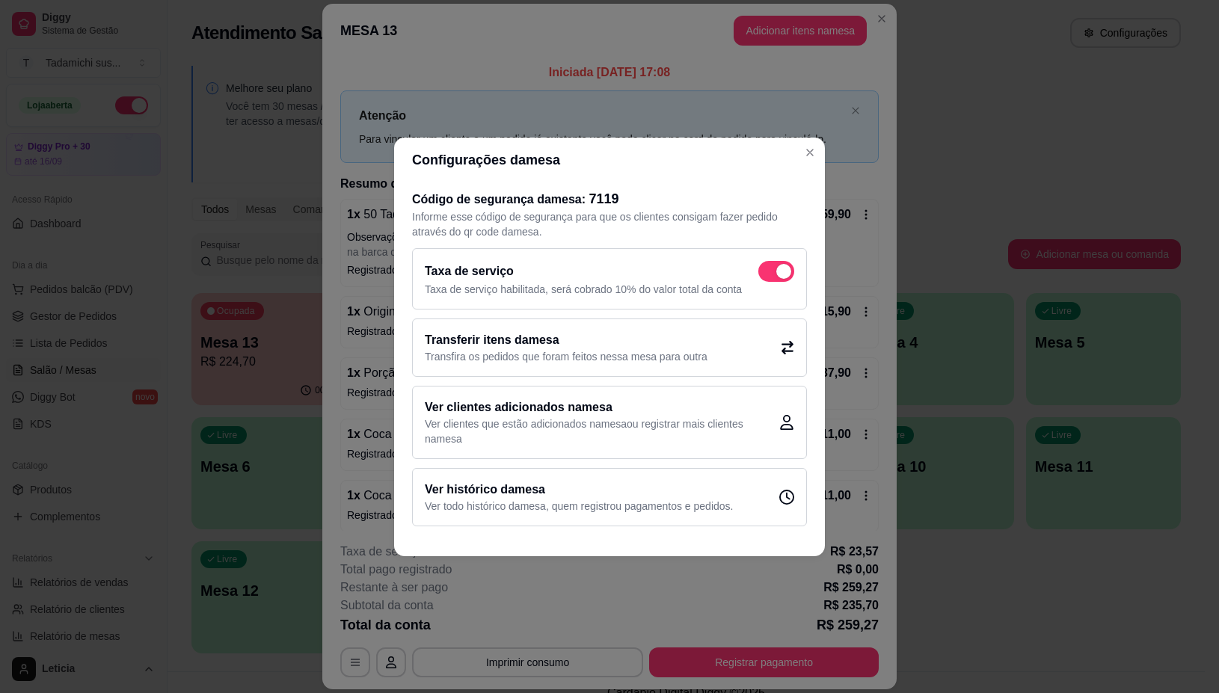
click at [765, 261] on span at bounding box center [776, 271] width 36 height 21
click at [765, 274] on input "checkbox" at bounding box center [763, 279] width 10 height 10
checkbox input "false"
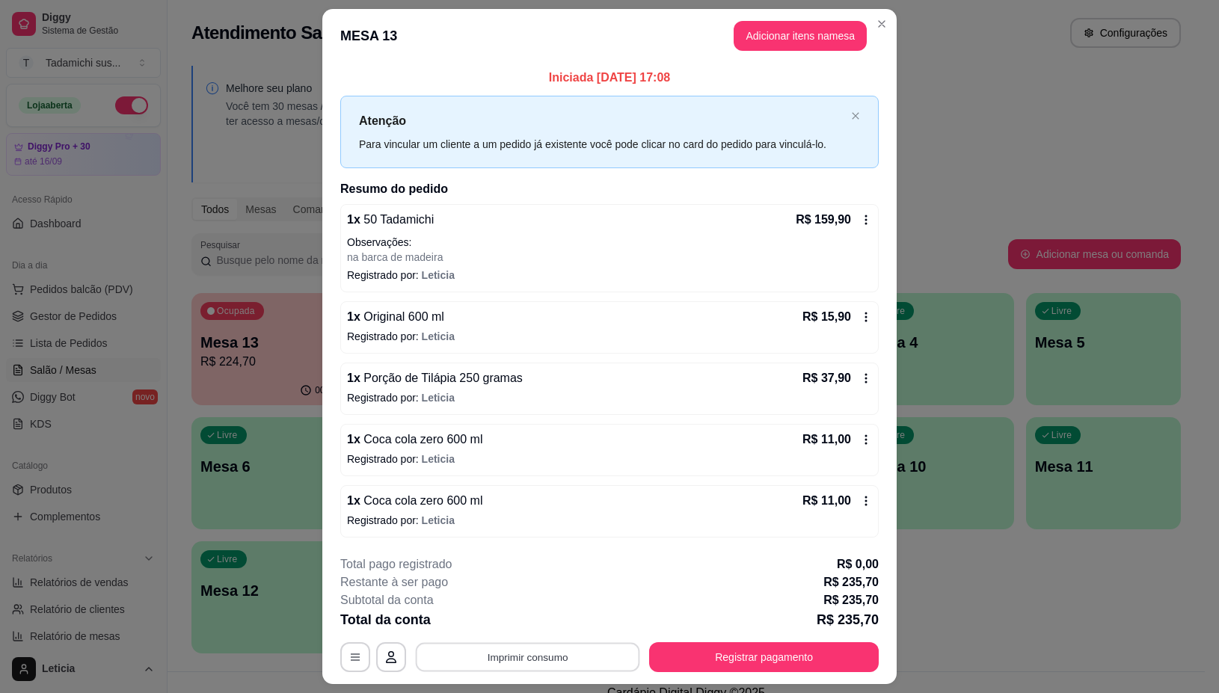
click at [487, 660] on button "Imprimir consumo" at bounding box center [528, 657] width 224 height 29
click at [525, 595] on button "IMPRESSORA" at bounding box center [524, 594] width 111 height 23
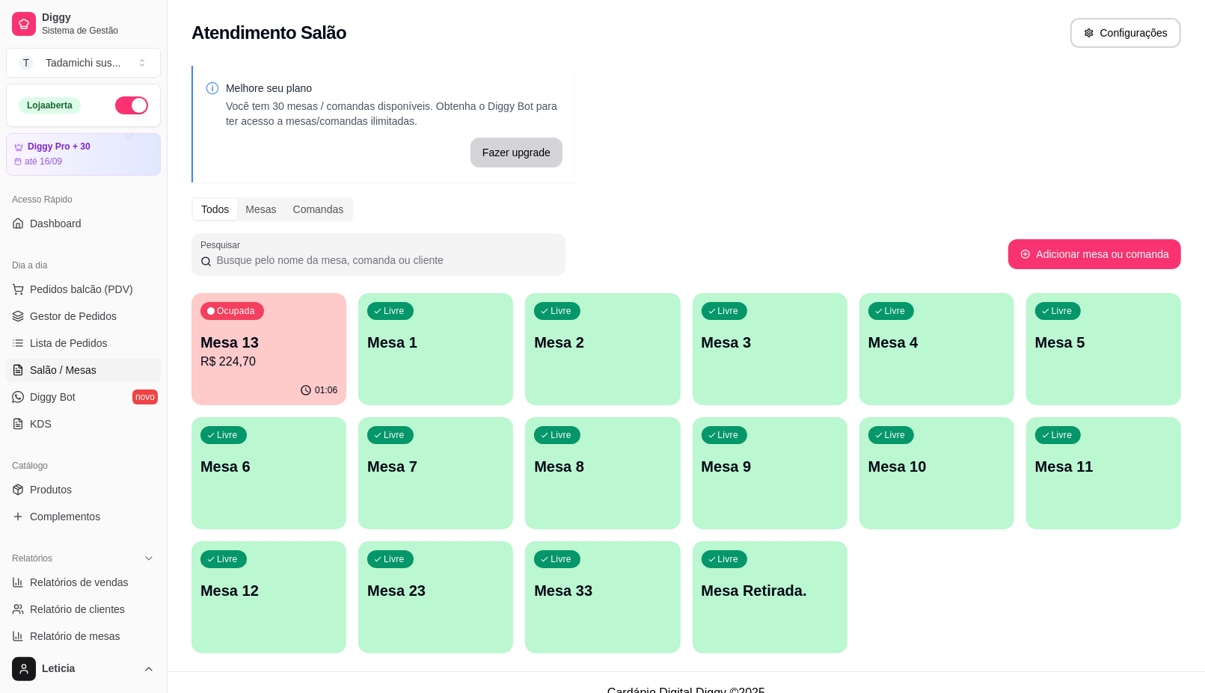
click at [251, 345] on p "Mesa 13" at bounding box center [268, 342] width 137 height 21
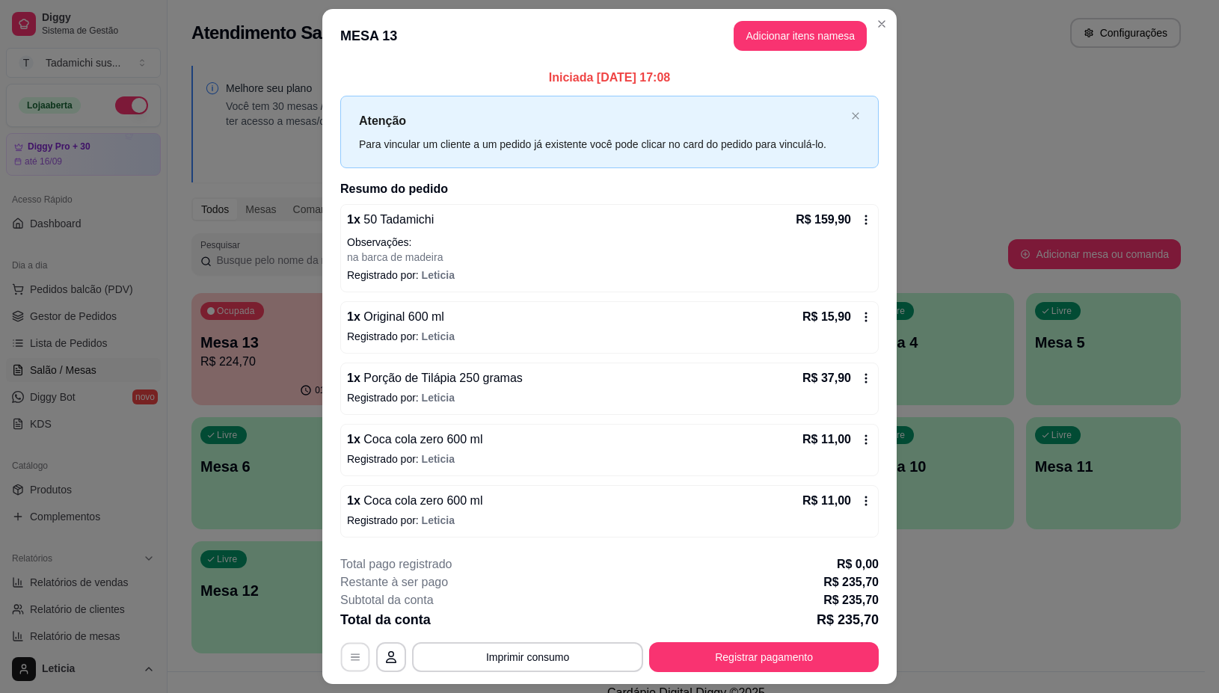
click at [341, 657] on button "button" at bounding box center [355, 657] width 29 height 29
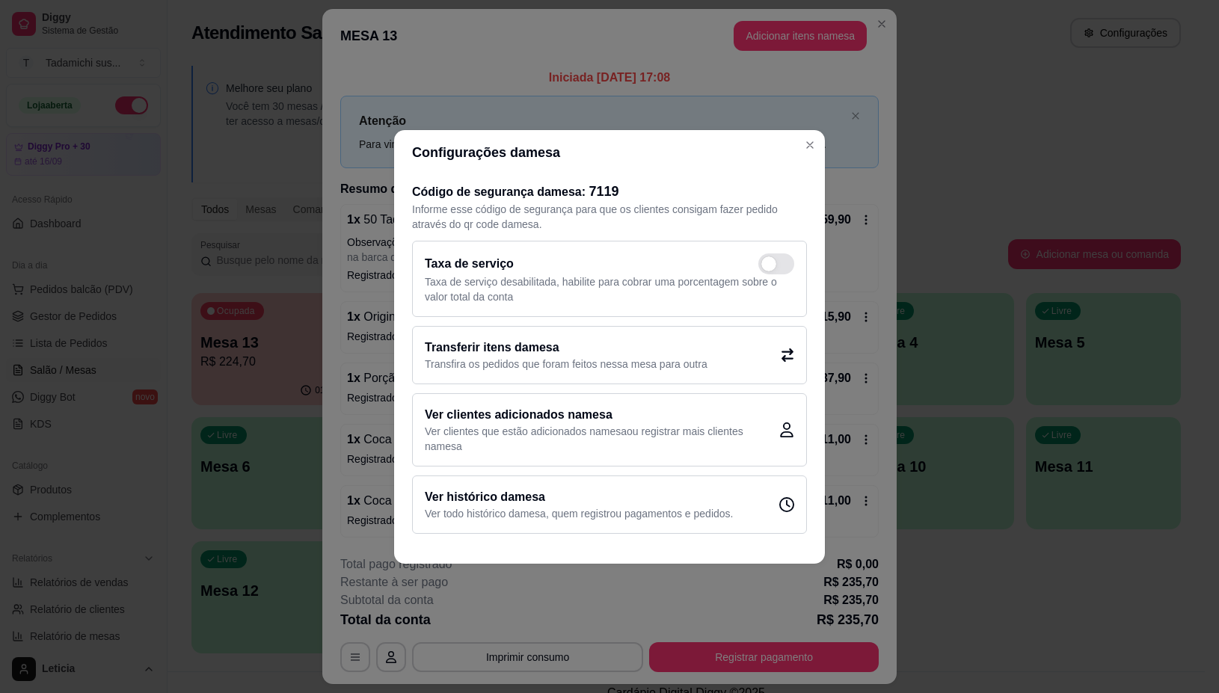
click at [809, 138] on div "Para vincular um cliente a um pedido já existente você pode clicar no card do p…" at bounding box center [602, 144] width 486 height 16
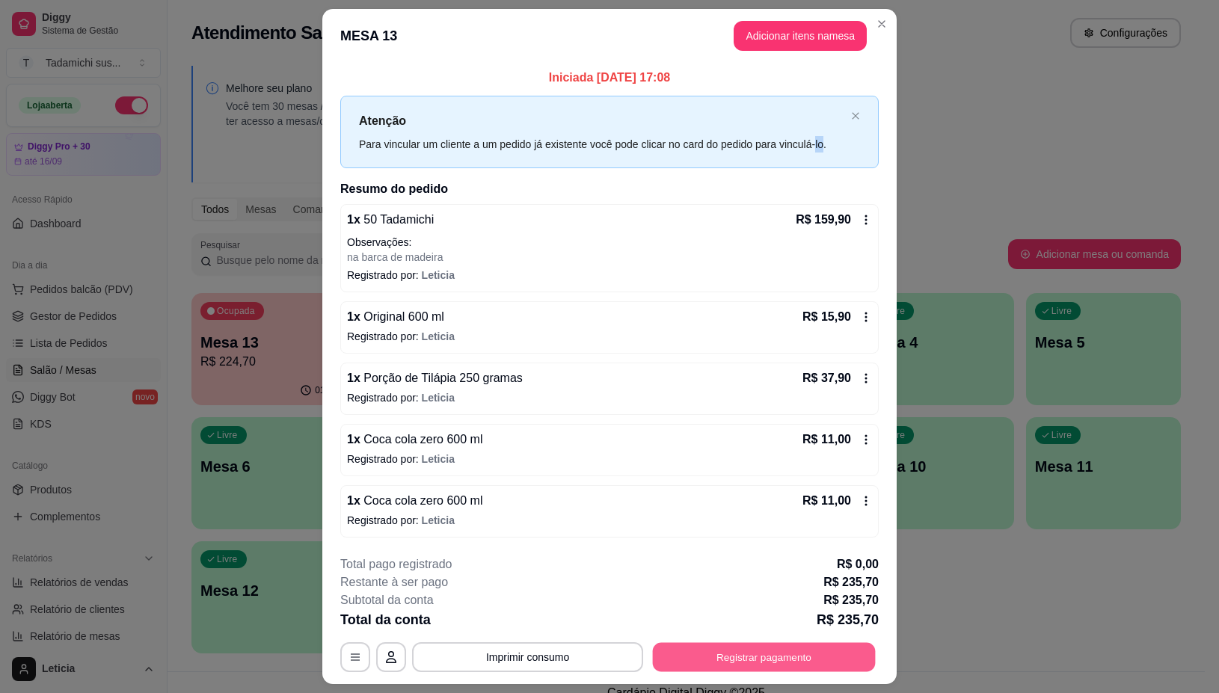
click at [670, 656] on button "Registrar pagamento" at bounding box center [764, 657] width 223 height 29
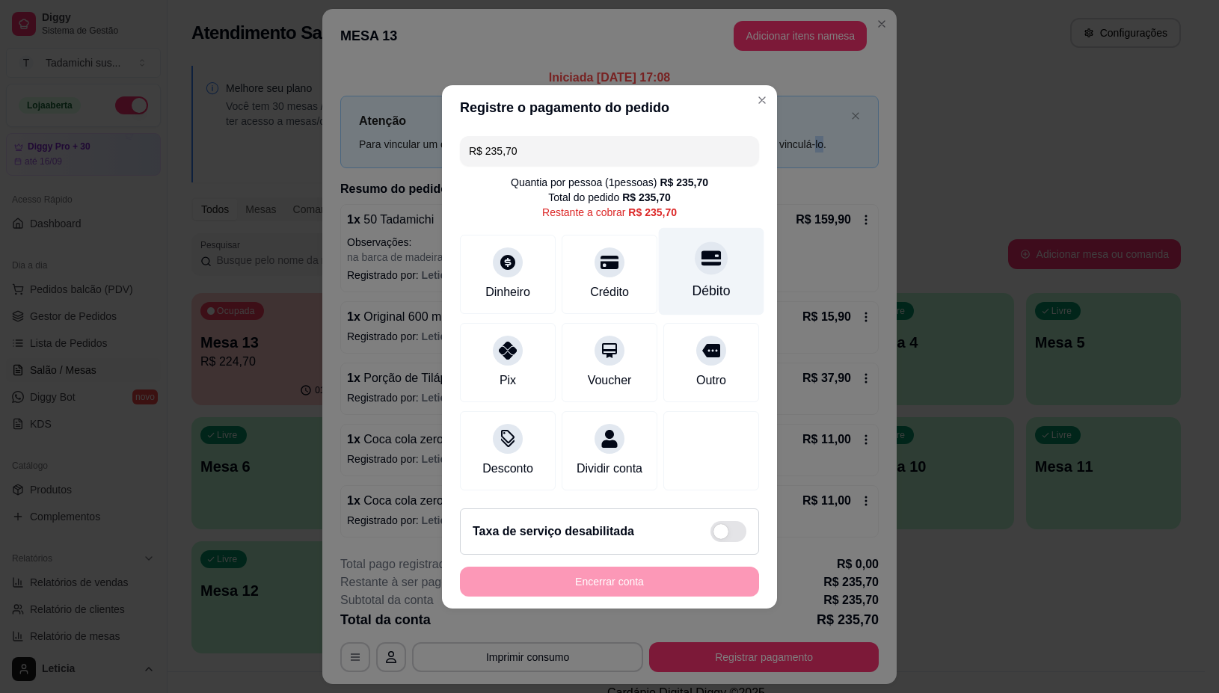
click at [693, 290] on div "Débito" at bounding box center [712, 290] width 38 height 19
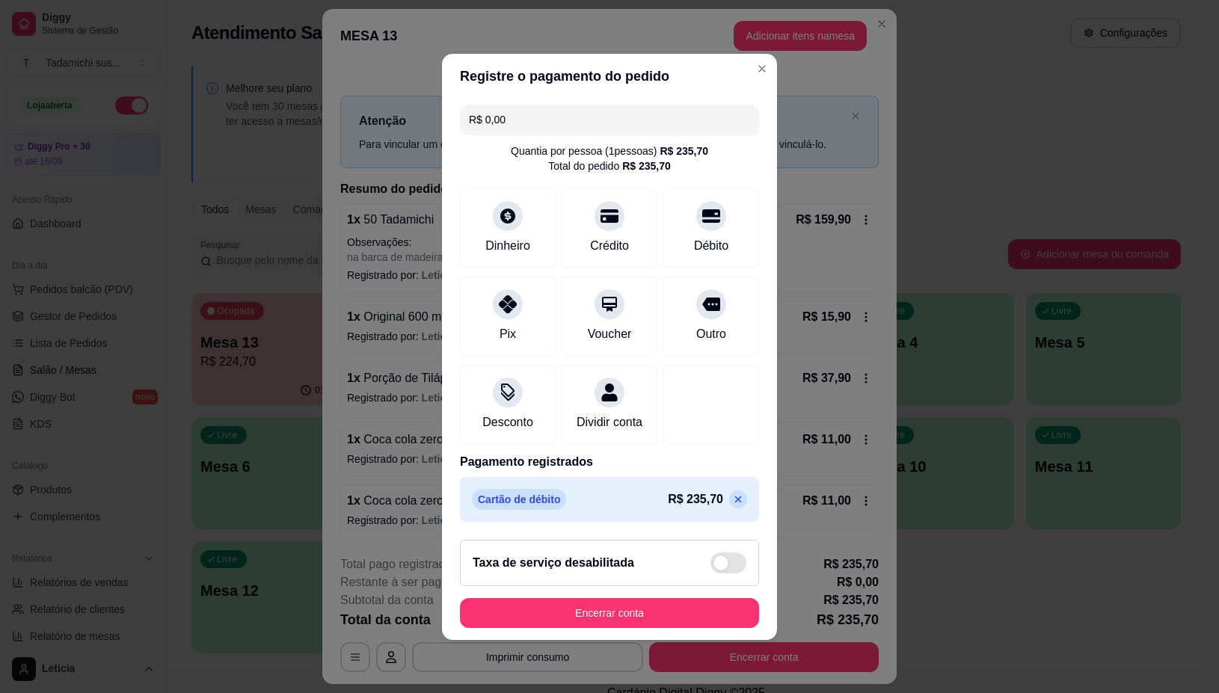
click at [729, 507] on p at bounding box center [738, 500] width 18 height 18
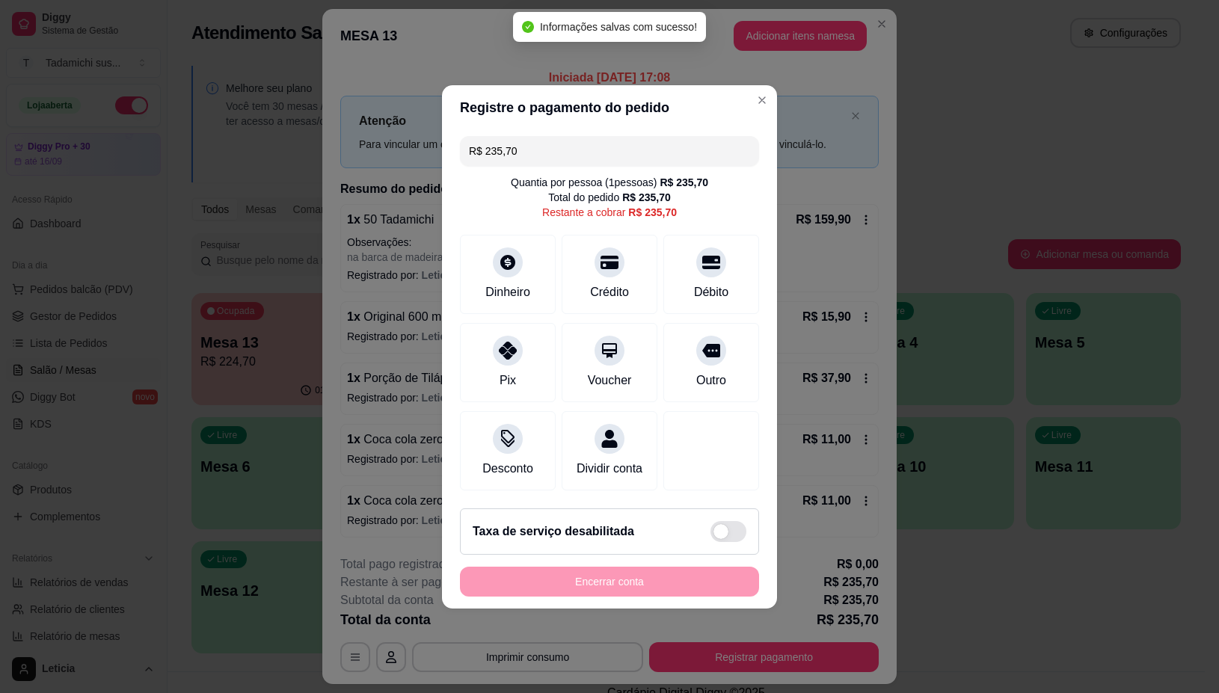
click at [604, 153] on input "R$ 235,70" at bounding box center [609, 151] width 281 height 30
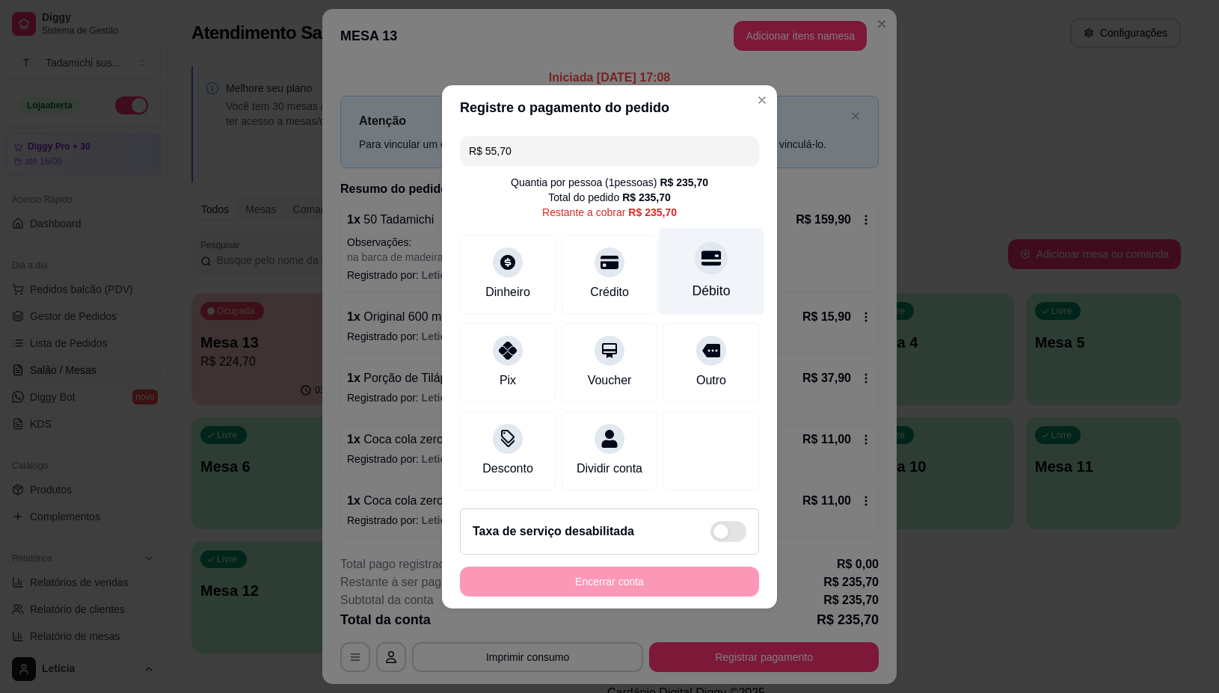
click at [693, 281] on div "Débito" at bounding box center [712, 290] width 38 height 19
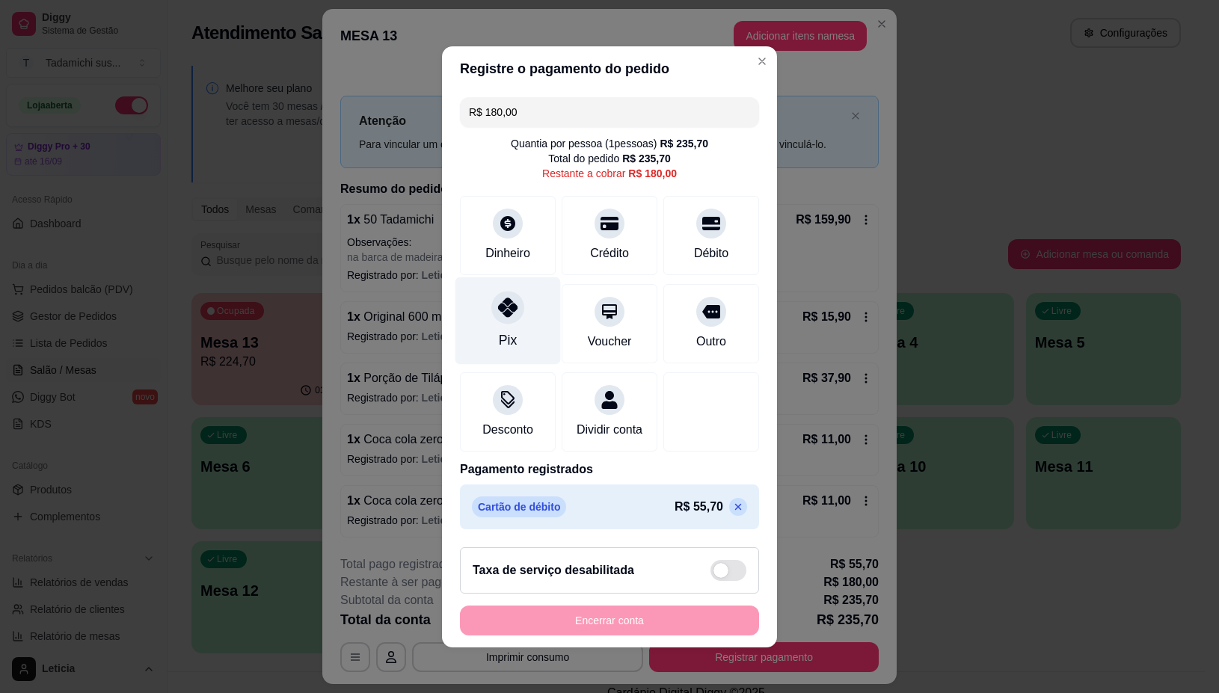
click at [499, 331] on div "Pix" at bounding box center [508, 340] width 18 height 19
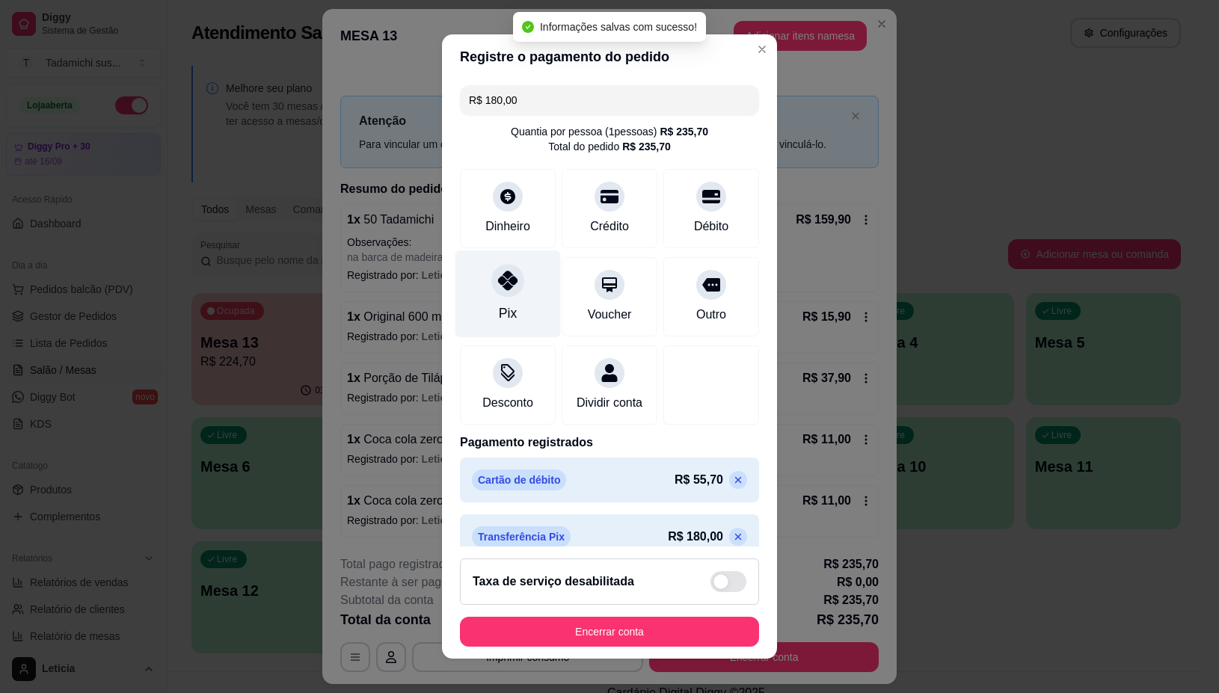
type input "R$ 0,00"
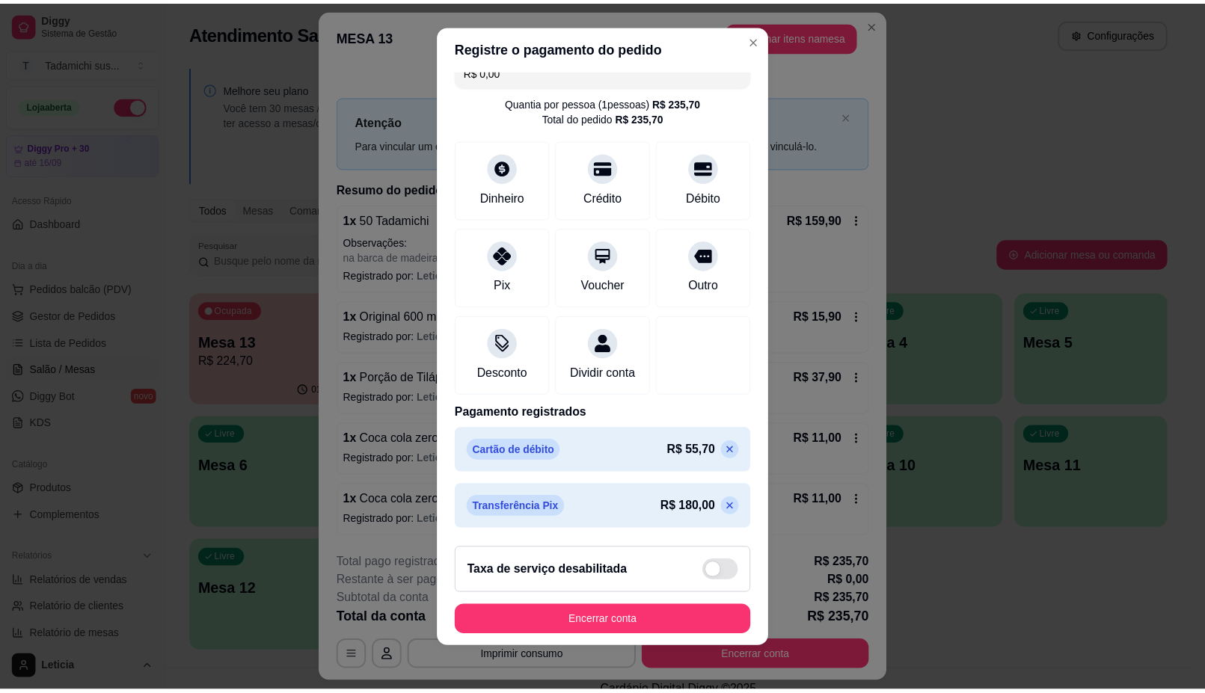
scroll to position [13, 0]
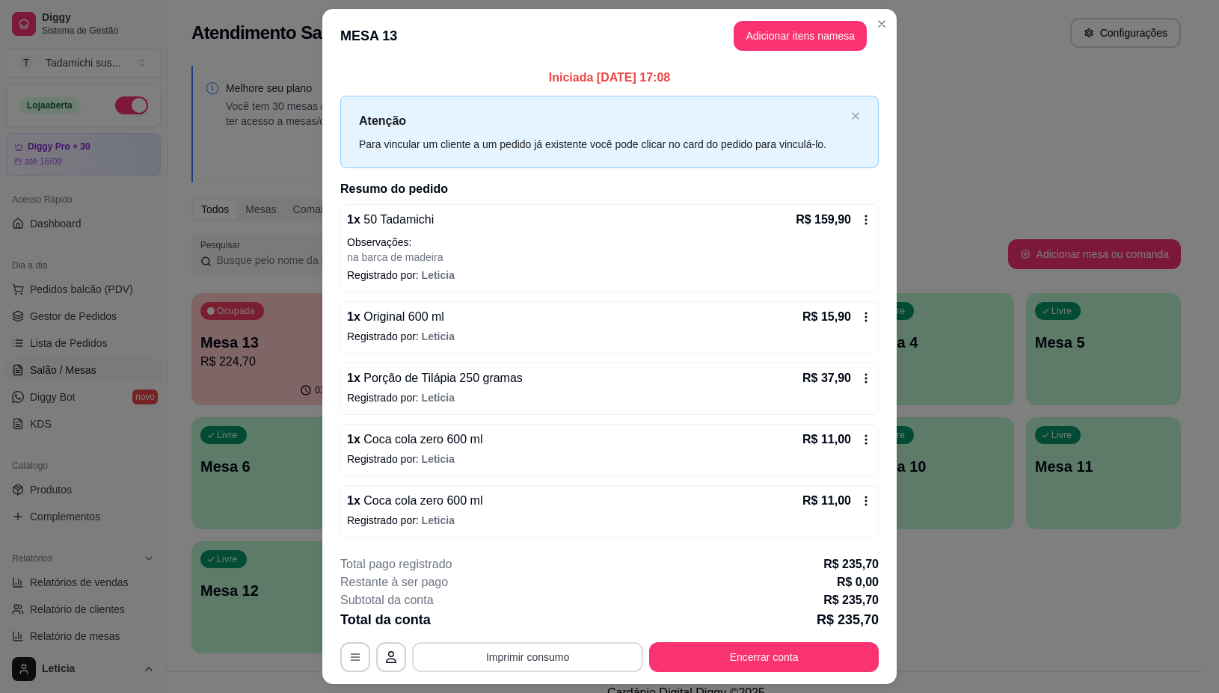
click at [544, 660] on button "Imprimir consumo" at bounding box center [527, 658] width 231 height 30
click at [544, 588] on button "IMPRESSORA" at bounding box center [524, 593] width 111 height 23
click at [794, 658] on button "Encerrar conta" at bounding box center [764, 657] width 223 height 29
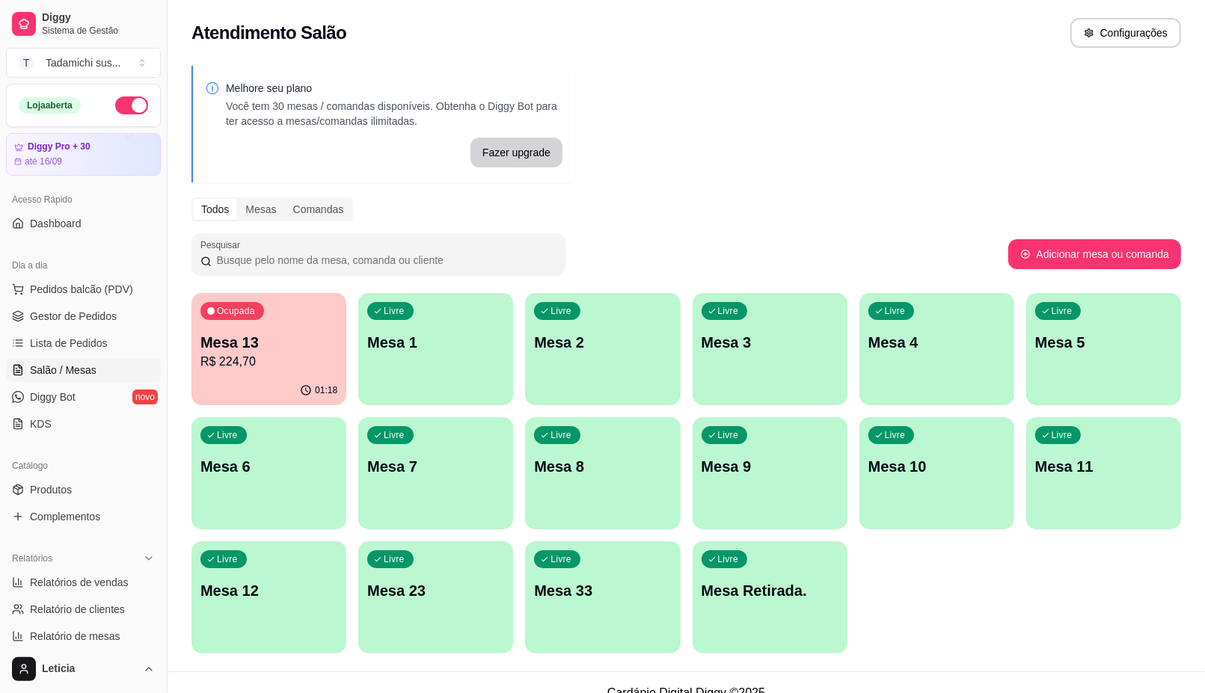
click at [248, 348] on p "Mesa 13" at bounding box center [268, 342] width 137 height 21
click at [809, 597] on p "Mesa Retirada." at bounding box center [769, 591] width 133 height 20
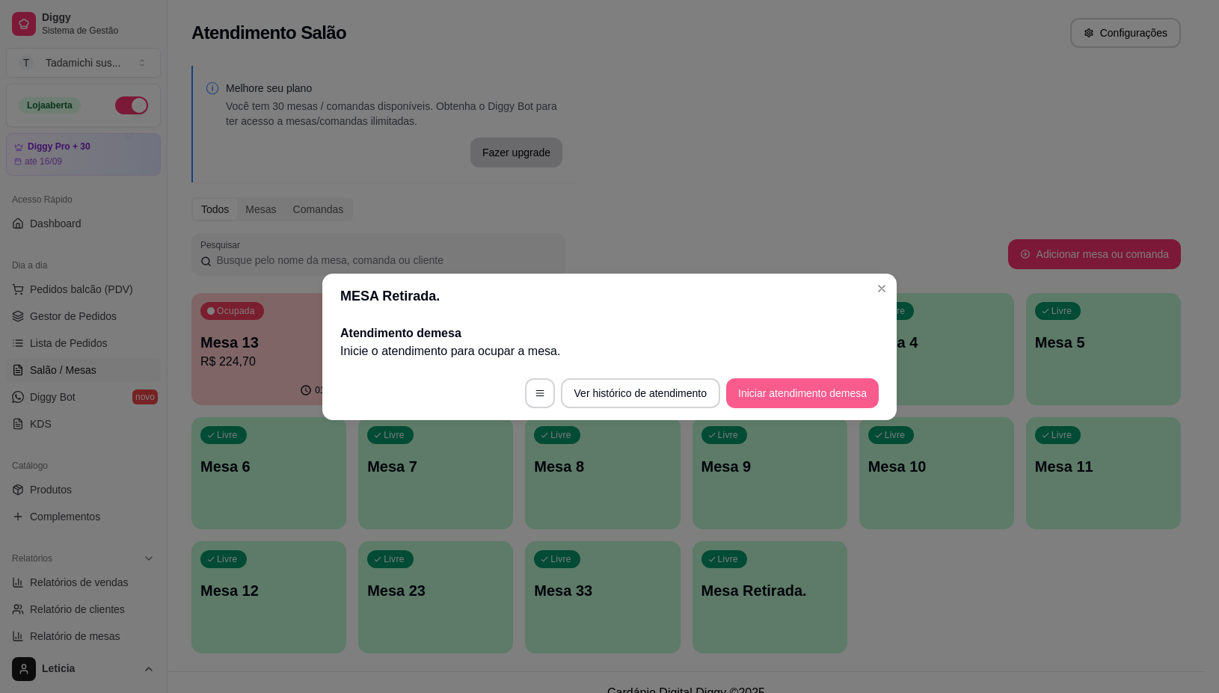
click at [775, 393] on button "Iniciar atendimento de mesa" at bounding box center [802, 393] width 153 height 30
click at [775, 393] on footer "Ver histórico de atendimento Iniciar atendimento de mesa" at bounding box center [609, 394] width 574 height 54
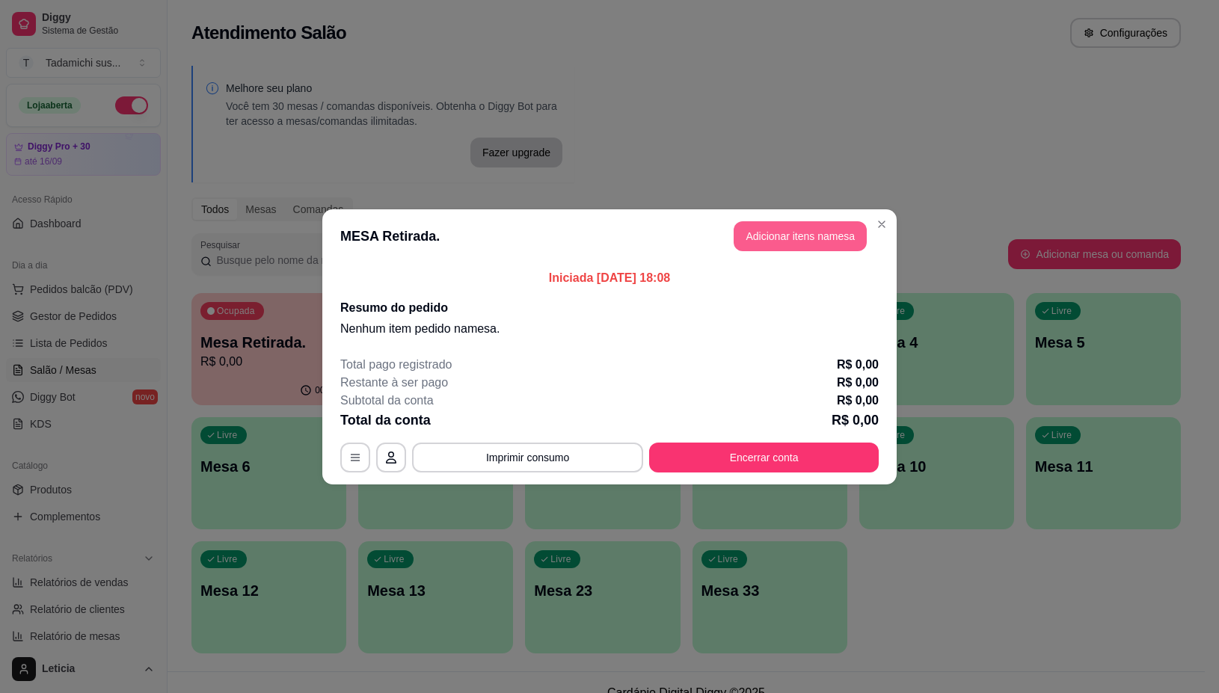
click at [763, 236] on button "Adicionar itens na mesa" at bounding box center [800, 236] width 133 height 30
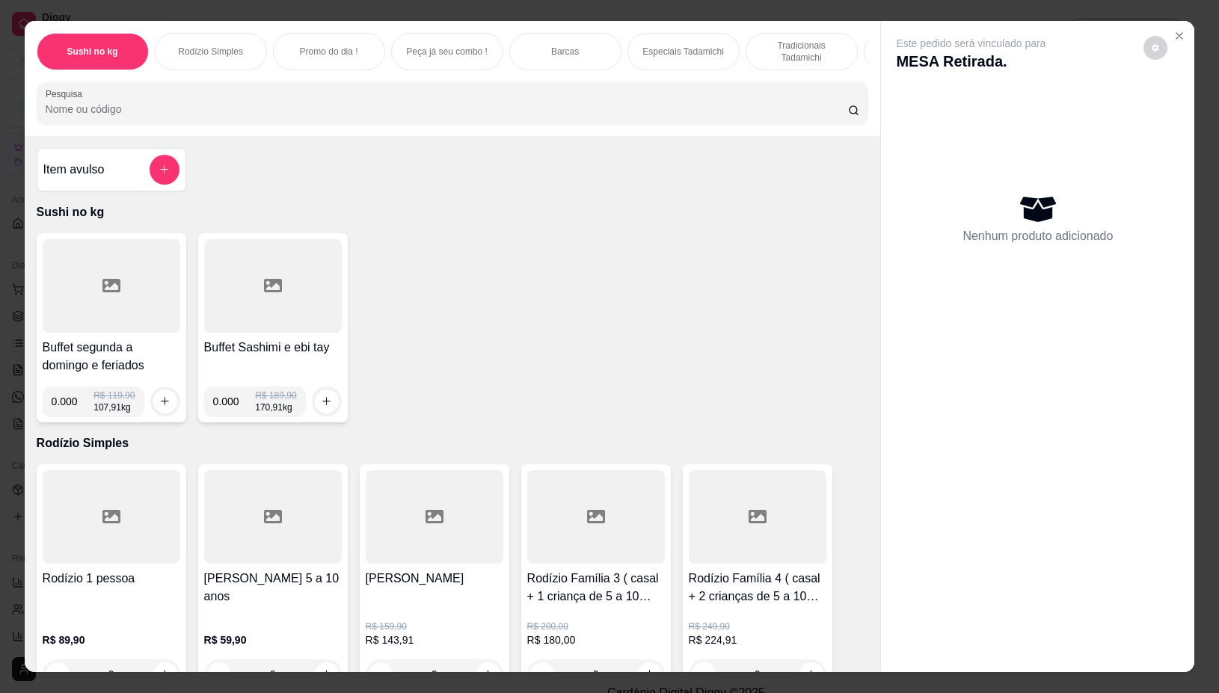
click at [1175, 30] on icon "Close" at bounding box center [1180, 36] width 12 height 12
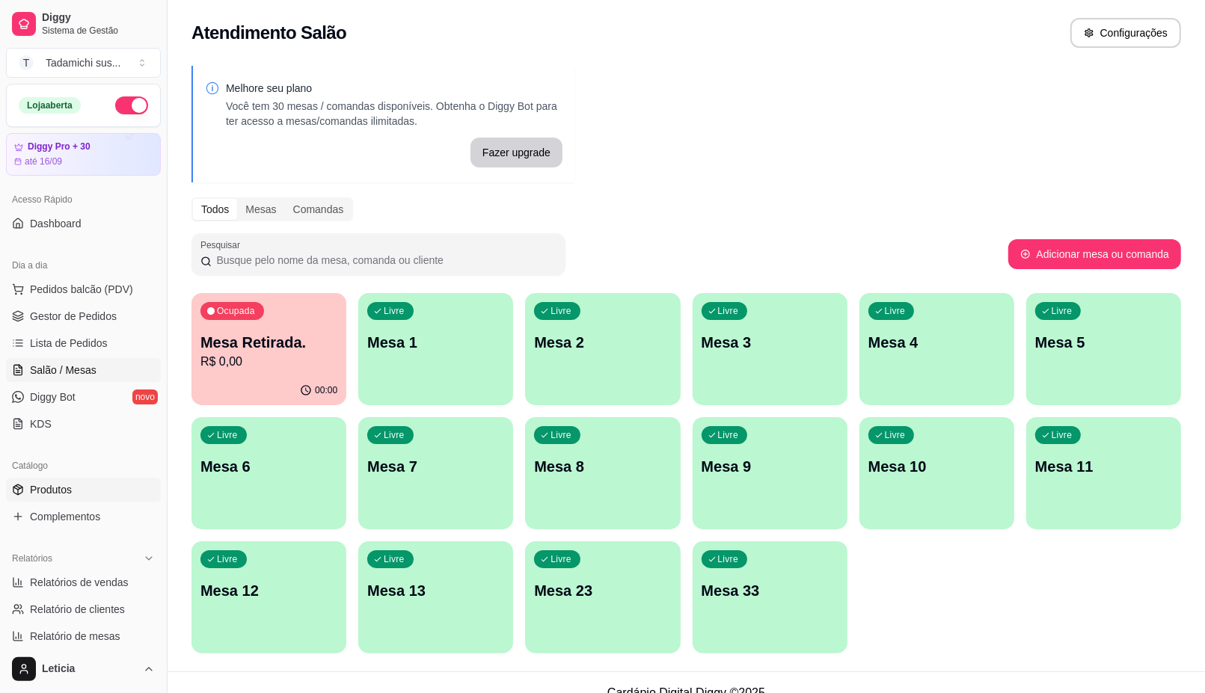
click at [40, 491] on span "Produtos" at bounding box center [51, 489] width 42 height 15
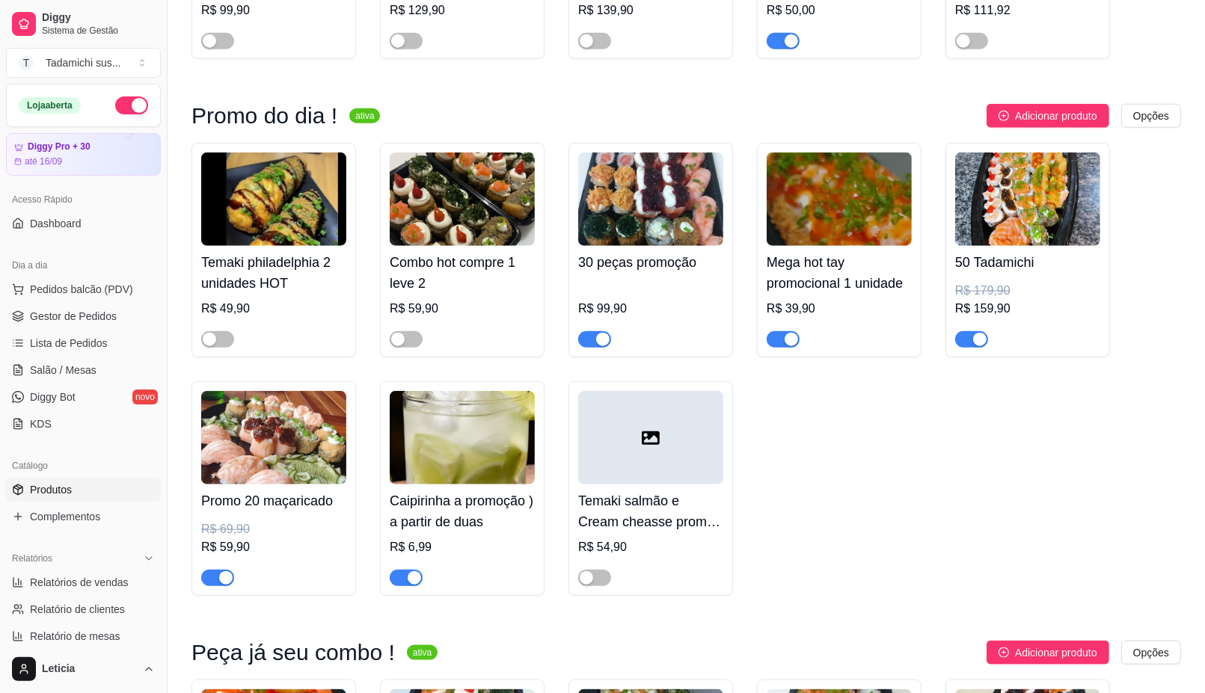
scroll to position [1122, 0]
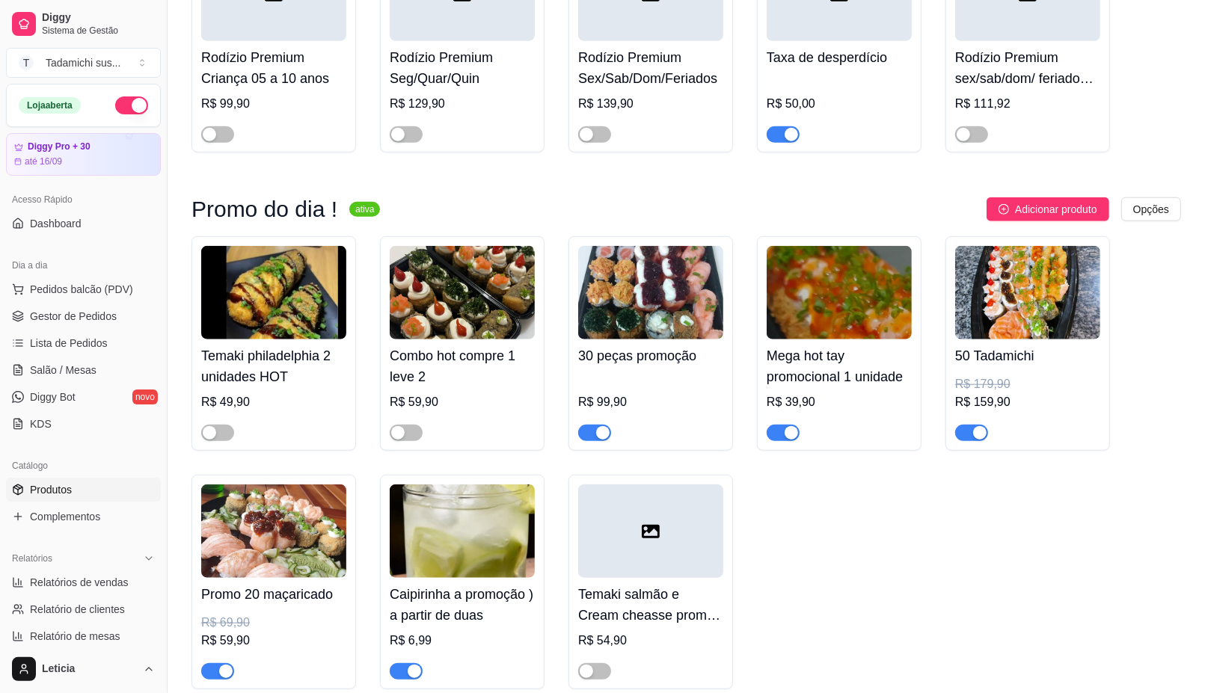
drag, startPoint x: 152, startPoint y: 378, endPoint x: 150, endPoint y: 387, distance: 8.4
